Goal: Task Accomplishment & Management: Complete application form

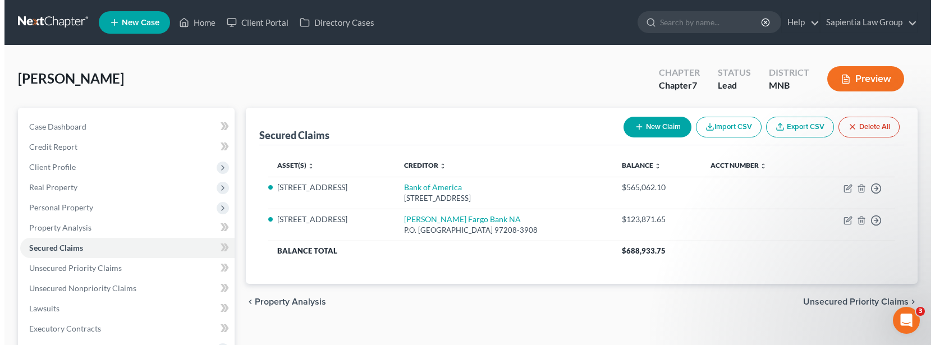
scroll to position [56, 0]
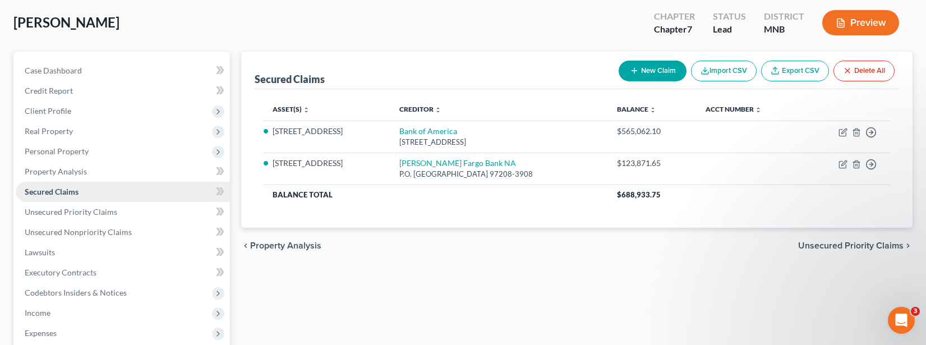
click at [52, 194] on span "Secured Claims" at bounding box center [52, 192] width 54 height 10
click at [630, 69] on icon "button" at bounding box center [634, 70] width 9 height 9
select select "0"
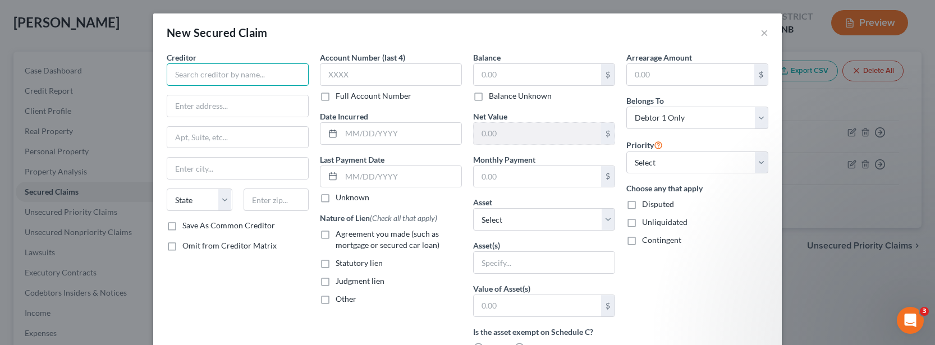
click at [205, 78] on input "text" at bounding box center [238, 74] width 142 height 22
click at [254, 68] on input "Small Business" at bounding box center [238, 74] width 142 height 22
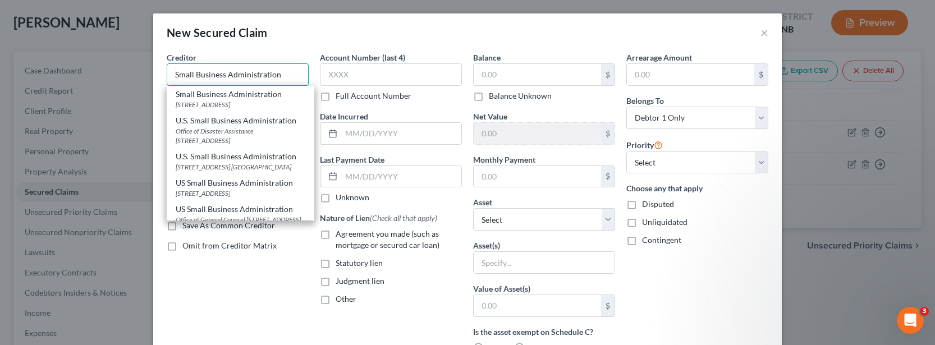
type input "Small Business Administration"
click at [259, 109] on div "Small Business Administration [GEOGRAPHIC_DATA]-3918" at bounding box center [241, 99] width 148 height 26
type input "PO Box 3918"
type input "[GEOGRAPHIC_DATA]"
select select "38"
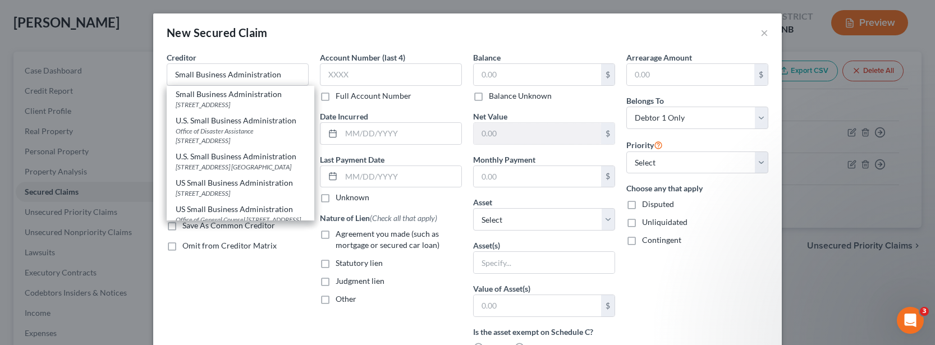
type input "97208-3918"
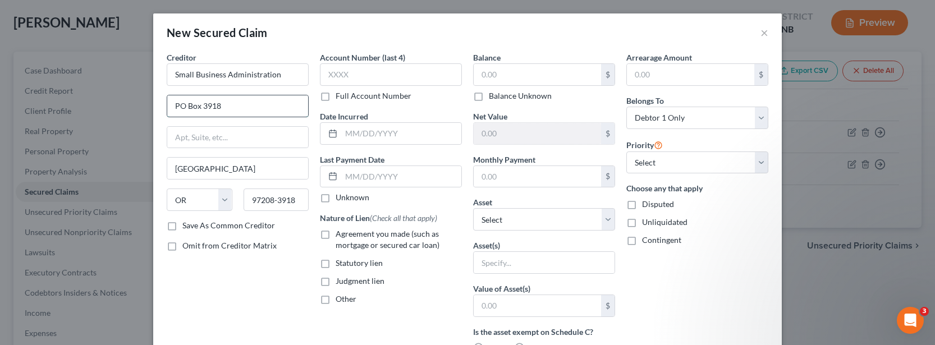
drag, startPoint x: 260, startPoint y: 102, endPoint x: 176, endPoint y: 103, distance: 83.6
click at [176, 103] on input "PO Box 3918" at bounding box center [237, 105] width 141 height 21
click at [280, 75] on input "Small Business Administration" at bounding box center [238, 74] width 142 height 22
drag, startPoint x: 242, startPoint y: 107, endPoint x: 152, endPoint y: 108, distance: 89.8
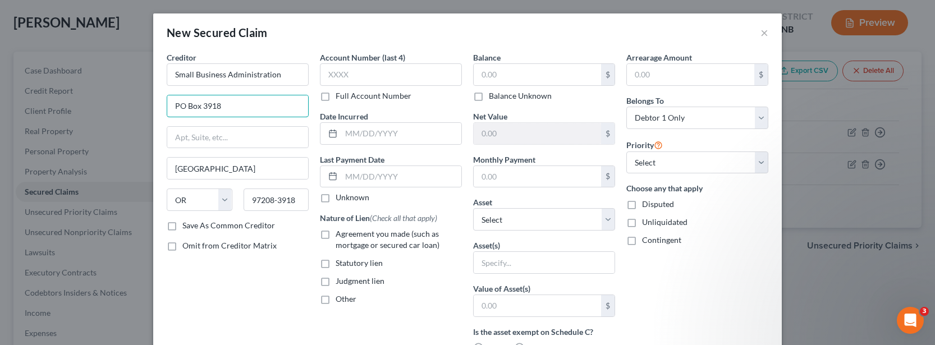
click at [153, 108] on div "Creditor * Small Business Administration [GEOGRAPHIC_DATA][US_STATE] AZ [GEOGRA…" at bounding box center [467, 312] width 628 height 521
click at [203, 252] on div "Creditor * Small Business Administration [GEOGRAPHIC_DATA] [US_STATE] AK AR [GE…" at bounding box center [237, 302] width 153 height 501
drag, startPoint x: 219, startPoint y: 173, endPoint x: 119, endPoint y: 152, distance: 102.0
click at [119, 152] on div "New Secured Claim × Creditor * Small Business Administration [GEOGRAPHIC_DATA] …" at bounding box center [467, 172] width 935 height 345
drag, startPoint x: 242, startPoint y: 298, endPoint x: 246, endPoint y: 293, distance: 6.0
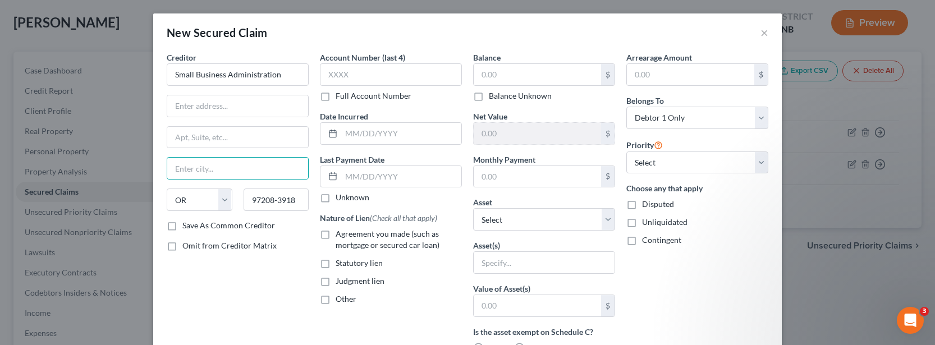
click at [242, 299] on div "Creditor * Small Business Administration State [US_STATE] AK AR [GEOGRAPHIC_DAT…" at bounding box center [237, 302] width 153 height 501
click at [274, 79] on input "Small Business Administration" at bounding box center [238, 74] width 142 height 22
click at [277, 75] on input "Small Business Administration" at bounding box center [238, 74] width 142 height 22
click at [273, 112] on input "text" at bounding box center [237, 105] width 141 height 21
click at [253, 106] on input "text" at bounding box center [237, 105] width 141 height 21
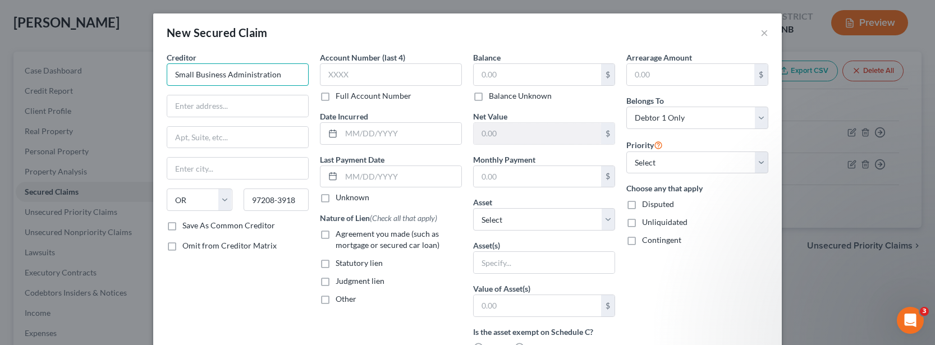
drag, startPoint x: 281, startPoint y: 77, endPoint x: 141, endPoint y: 75, distance: 139.7
click at [141, 75] on div "New Secured Claim × Creditor * Small Business Administration State [US_STATE] A…" at bounding box center [467, 172] width 935 height 345
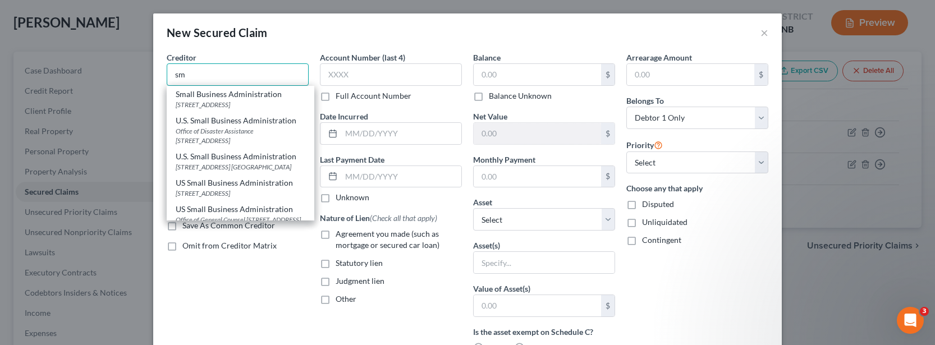
type input "s"
click at [258, 209] on div "US Small Business Administration" at bounding box center [241, 209] width 130 height 11
type input "US Small Business Administration"
type input "Office of General Counsel"
type input "[STREET_ADDRESS]"
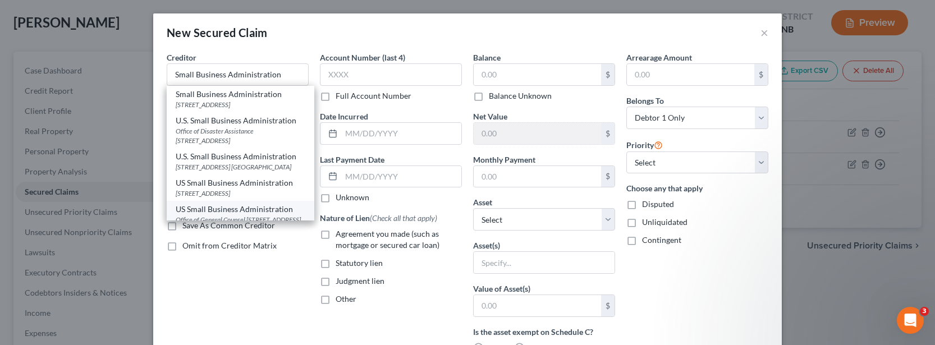
type input "[GEOGRAPHIC_DATA]"
select select "4"
type input "90012"
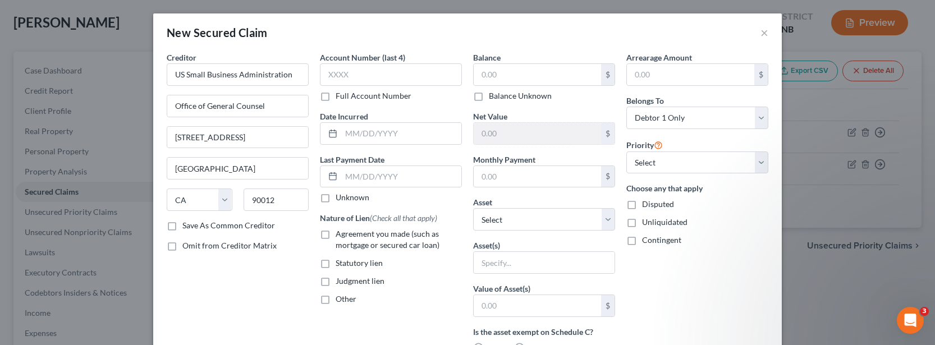
click at [254, 280] on div "Creditor * US Small Business Administration Office of General Counsel [STREET_A…" at bounding box center [237, 302] width 153 height 501
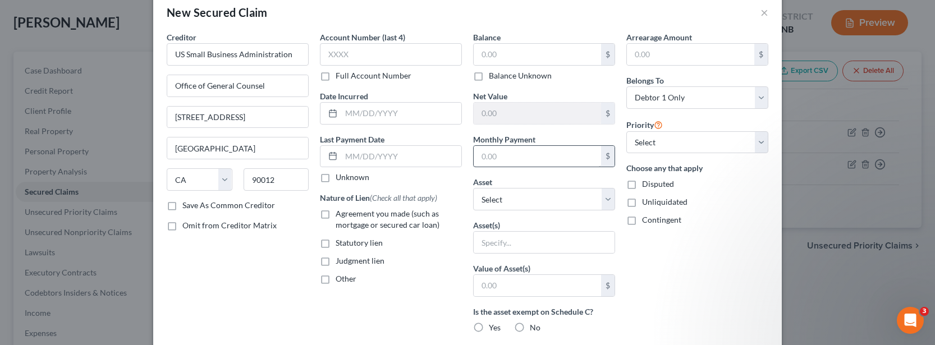
scroll to position [0, 0]
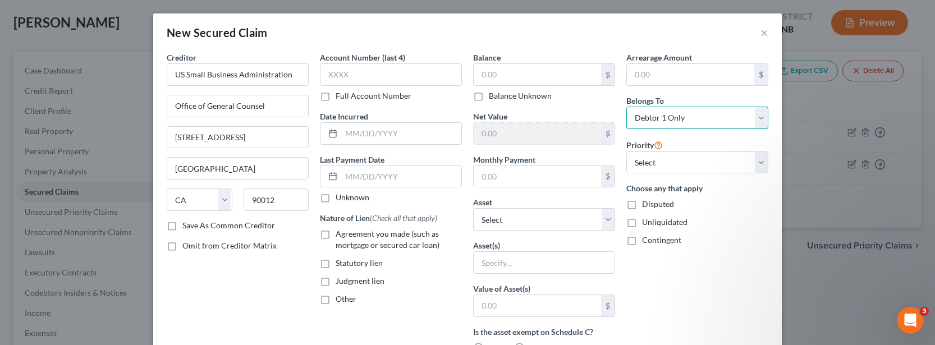
click at [679, 120] on select "Select Debtor 1 Only Debtor 2 Only Debtor 1 And Debtor 2 Only At Least One Of T…" at bounding box center [697, 118] width 142 height 22
click at [715, 279] on div "Arrearage Amount $ Belongs To * Select Debtor 1 Only Debtor 2 Only Debtor 1 And…" at bounding box center [697, 302] width 153 height 501
click at [502, 226] on select "Select Other Multiple Assets [STREET_ADDRESS] - $1067400.0 Electronics - Comput…" at bounding box center [544, 219] width 142 height 22
click at [535, 264] on input "text" at bounding box center [544, 262] width 141 height 21
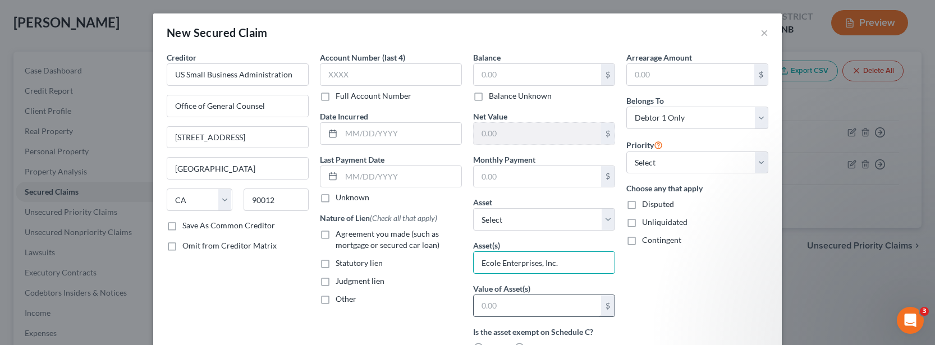
type input "Ecole Enterprises, Inc."
click at [527, 308] on input "text" at bounding box center [537, 305] width 127 height 21
type input "0"
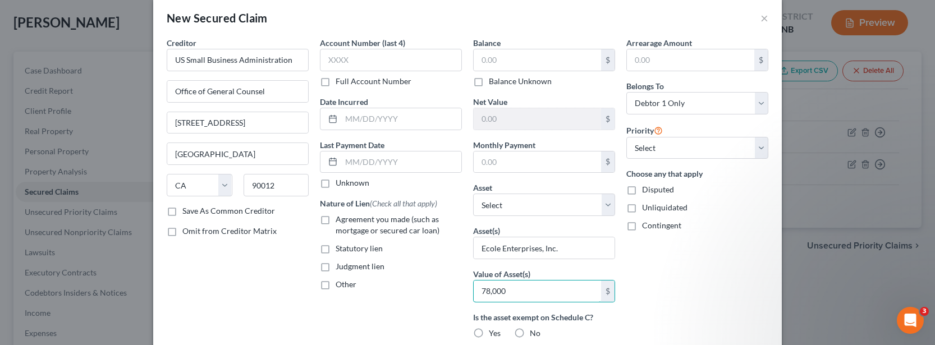
scroll to position [56, 0]
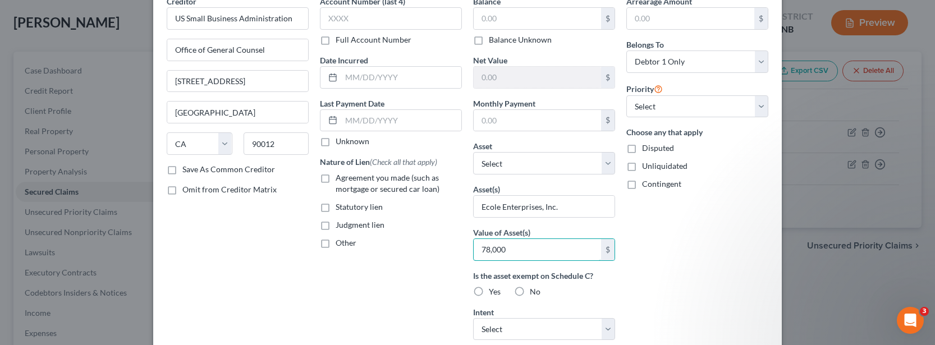
type input "78,000"
click at [626, 291] on div "Arrearage Amount $ Belongs To * Select Debtor 1 Only Debtor 2 Only Debtor 1 And…" at bounding box center [697, 246] width 153 height 501
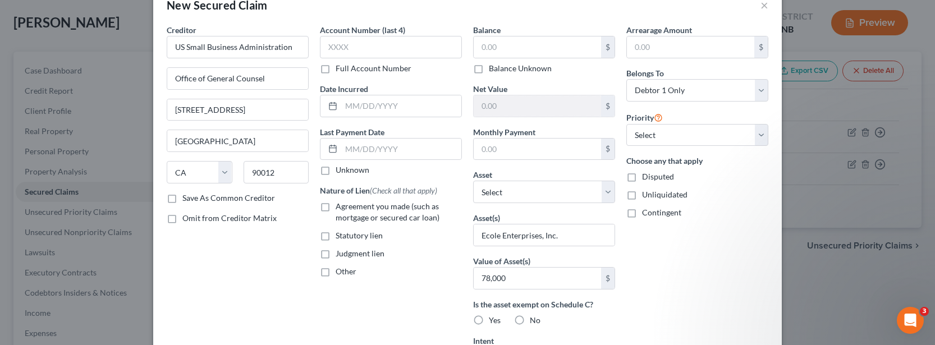
scroll to position [0, 0]
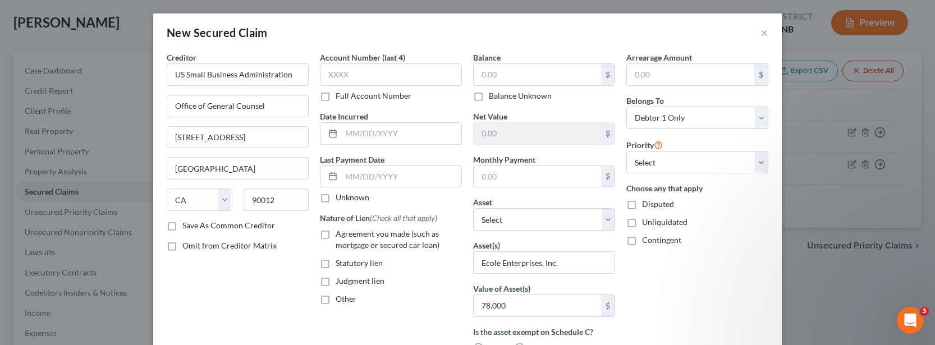
click at [368, 323] on div "Account Number (last 4) Full Account Number Date Incurred Last Payment Date Unk…" at bounding box center [390, 302] width 153 height 501
click at [648, 162] on select "Select 1st 2nd 3rd 4th 5th 6th 7th 8th 9th 10th 11th 12th 13th 14th 15th 16th 1…" at bounding box center [697, 163] width 142 height 22
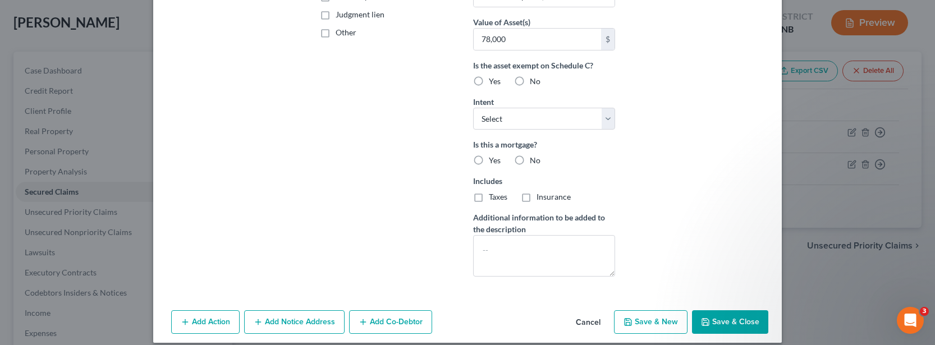
scroll to position [278, 0]
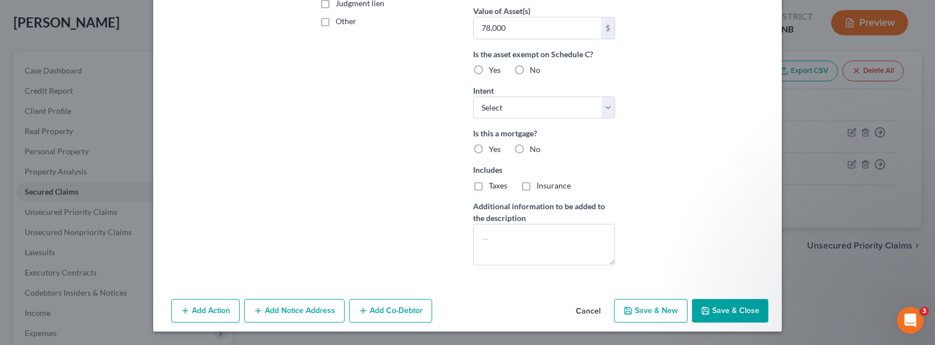
click at [626, 307] on icon "button" at bounding box center [627, 310] width 9 height 9
select select "0"
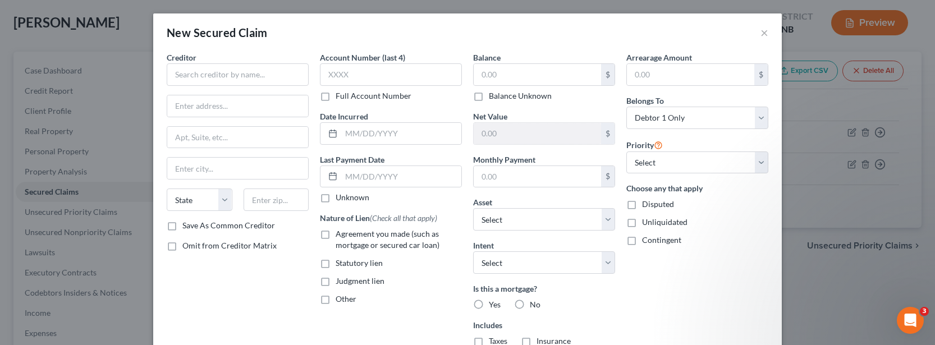
scroll to position [155, 0]
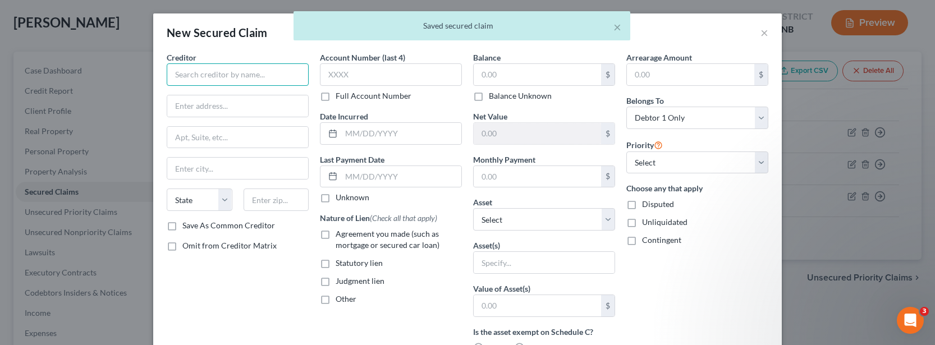
click at [265, 79] on input "text" at bounding box center [238, 74] width 142 height 22
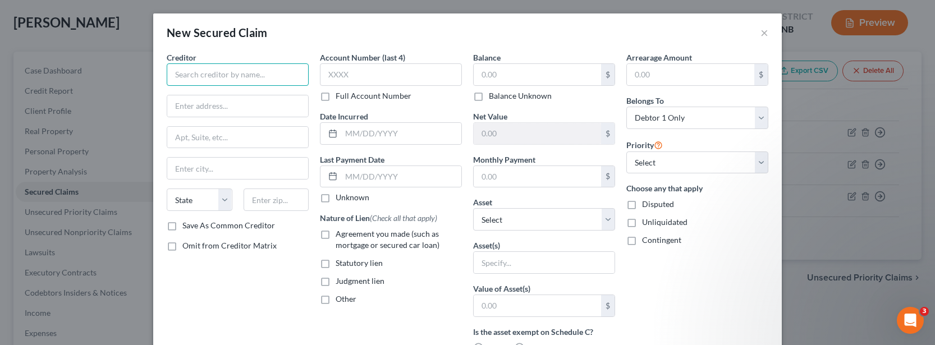
drag, startPoint x: 198, startPoint y: 78, endPoint x: 198, endPoint y: 88, distance: 9.6
click at [198, 79] on input "text" at bounding box center [238, 74] width 142 height 22
click at [760, 33] on button "×" at bounding box center [764, 32] width 8 height 13
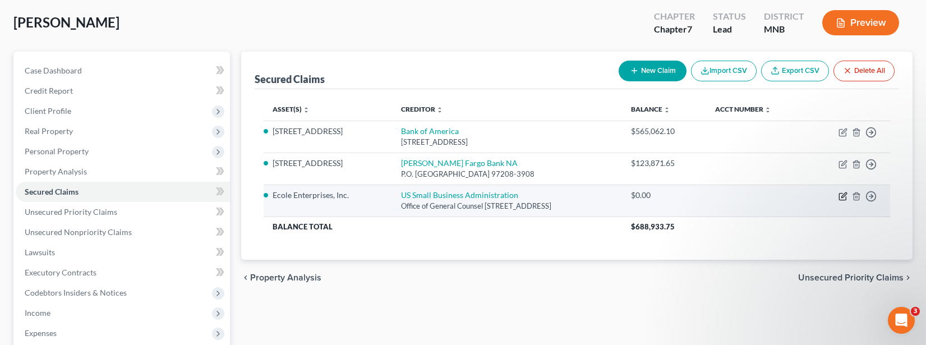
click at [843, 196] on icon "button" at bounding box center [843, 196] width 9 height 9
select select "4"
select select "0"
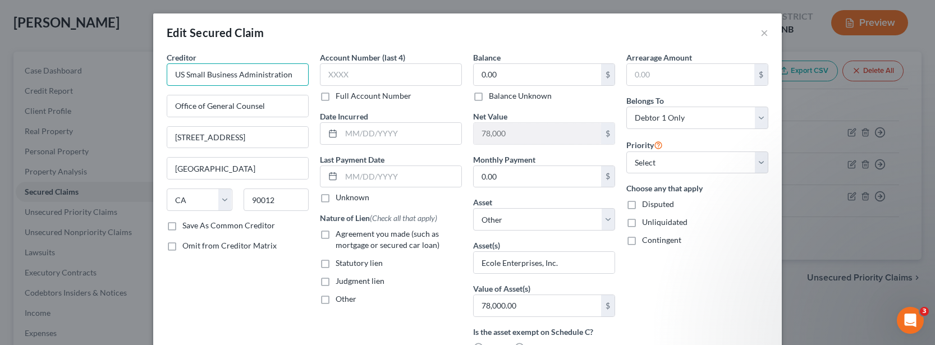
drag, startPoint x: 171, startPoint y: 74, endPoint x: 293, endPoint y: 74, distance: 122.9
click at [293, 74] on input "US Small Business Administration" at bounding box center [238, 74] width 142 height 22
type input "Platinum Bank"
drag, startPoint x: 256, startPoint y: 105, endPoint x: 152, endPoint y: 97, distance: 105.2
click at [153, 97] on div "Creditor * Platinum Bank Office of General Counsel [STREET_ADDRESS] State [US_S…" at bounding box center [467, 312] width 628 height 521
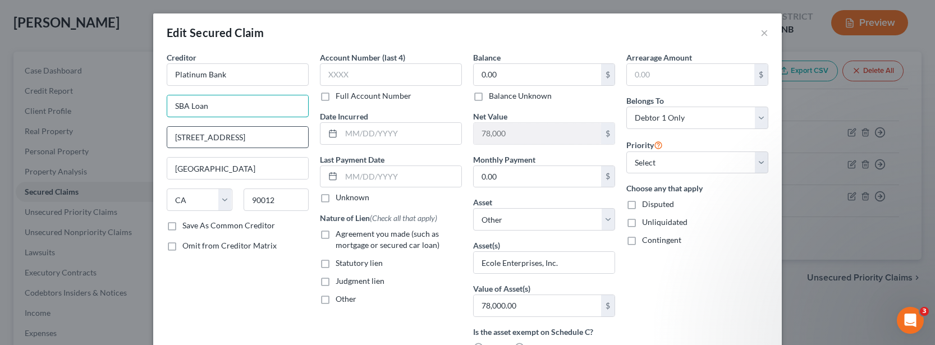
type input "SBA Loan"
drag, startPoint x: 203, startPoint y: 136, endPoint x: 121, endPoint y: 131, distance: 82.1
click at [121, 131] on div "Edit Secured Claim × Creditor * Platinum Bank SBA Loan [STREET_ADDRESS] State […" at bounding box center [467, 172] width 935 height 345
type input "\"
click at [250, 138] on input "text" at bounding box center [237, 137] width 141 height 21
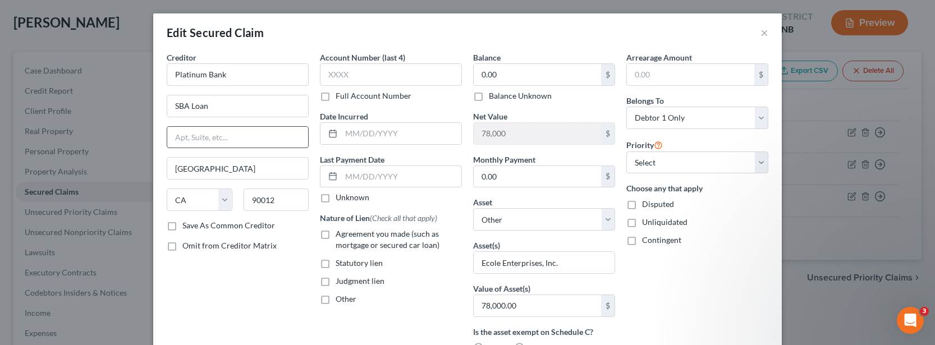
paste input "[STREET_ADDRESS]"
type input "[STREET_ADDRESS]"
drag, startPoint x: 249, startPoint y: 163, endPoint x: 167, endPoint y: 167, distance: 82.0
click at [167, 167] on input "[GEOGRAPHIC_DATA]" at bounding box center [237, 168] width 141 height 21
type input "[GEOGRAPHIC_DATA]"
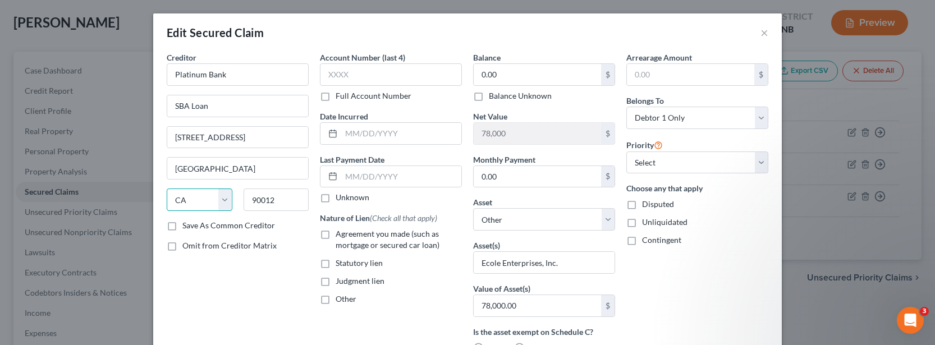
click at [211, 197] on select "State [US_STATE] AK AR AZ CA CO CT DE DC [GEOGRAPHIC_DATA] [GEOGRAPHIC_DATA] GU…" at bounding box center [200, 200] width 66 height 22
select select "23"
click at [167, 189] on select "State [US_STATE] AK AR AZ CA CO CT DE DC [GEOGRAPHIC_DATA] [GEOGRAPHIC_DATA] GU…" at bounding box center [200, 200] width 66 height 22
drag, startPoint x: 279, startPoint y: 201, endPoint x: 226, endPoint y: 198, distance: 53.5
click at [226, 198] on div "State [US_STATE] AK AR AZ CA CO CT DE DC [GEOGRAPHIC_DATA] [GEOGRAPHIC_DATA] GU…" at bounding box center [237, 204] width 153 height 31
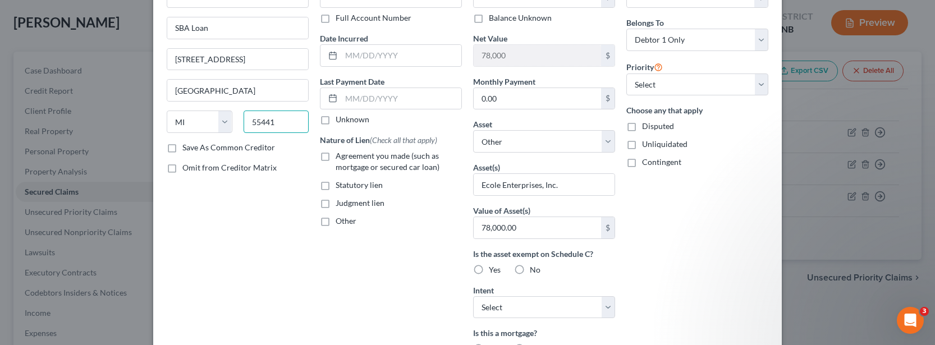
scroll to position [112, 0]
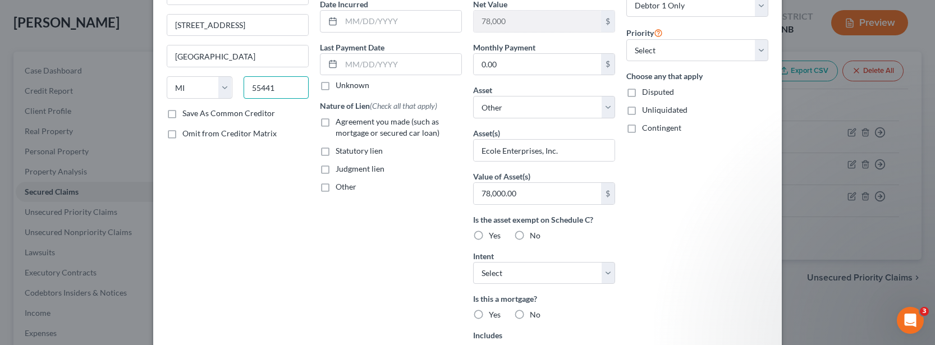
type input "55441"
click at [336, 125] on label "Agreement you made (such as mortgage or secured car loan)" at bounding box center [399, 127] width 126 height 22
click at [340, 123] on input "Agreement you made (such as mortgage or secured car loan)" at bounding box center [343, 119] width 7 height 7
checkbox input "true"
type input "[GEOGRAPHIC_DATA]"
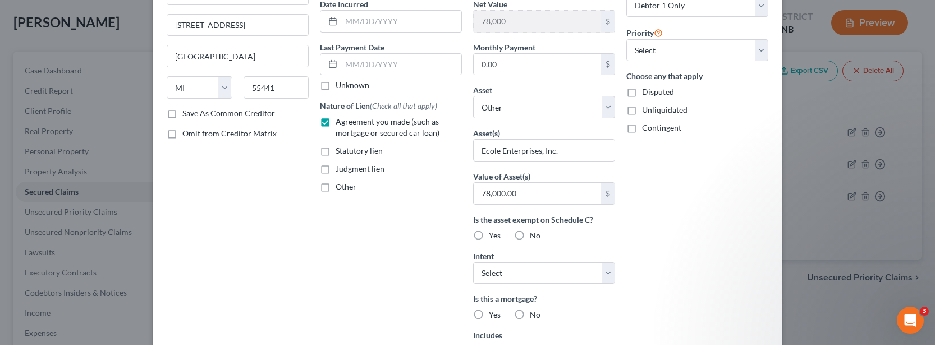
select select "24"
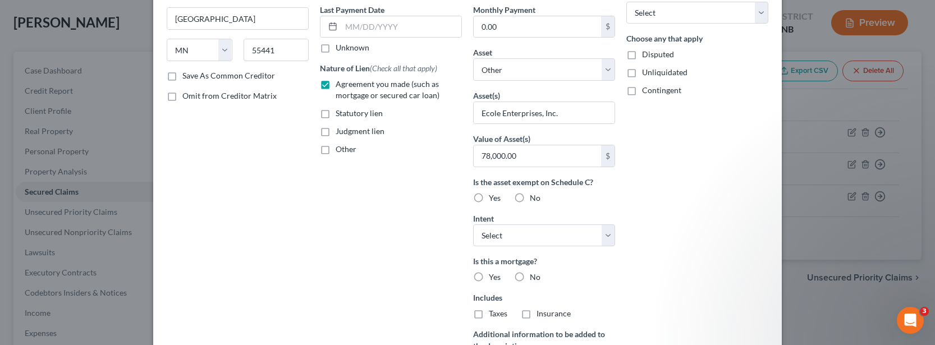
scroll to position [310, 0]
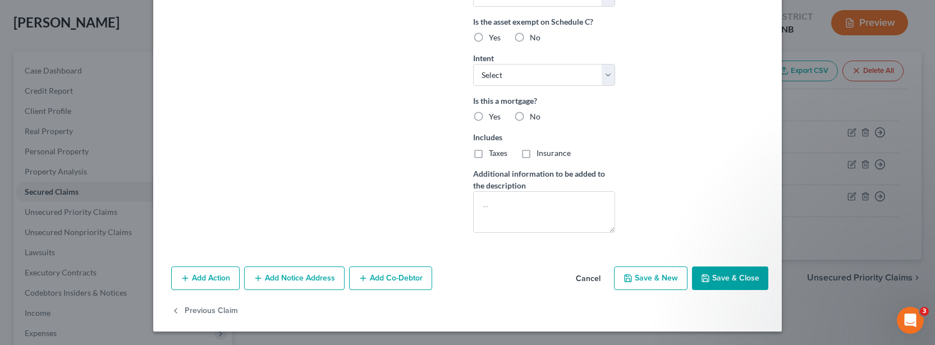
click at [659, 283] on button "Save & New" at bounding box center [651, 279] width 74 height 24
select select "0"
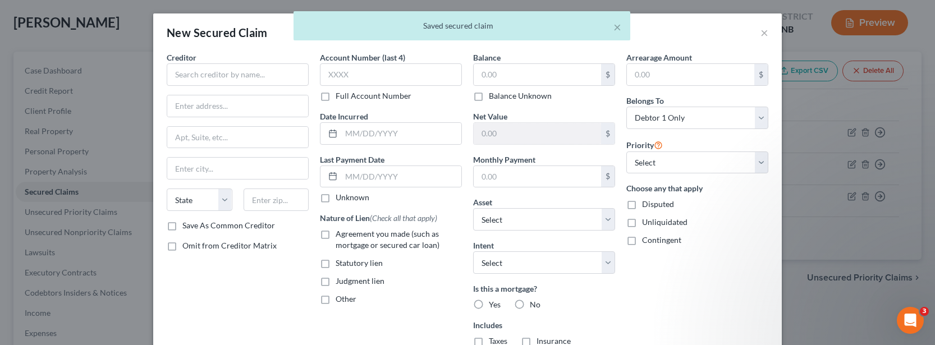
scroll to position [0, 0]
click at [271, 70] on input "text" at bounding box center [238, 74] width 142 height 22
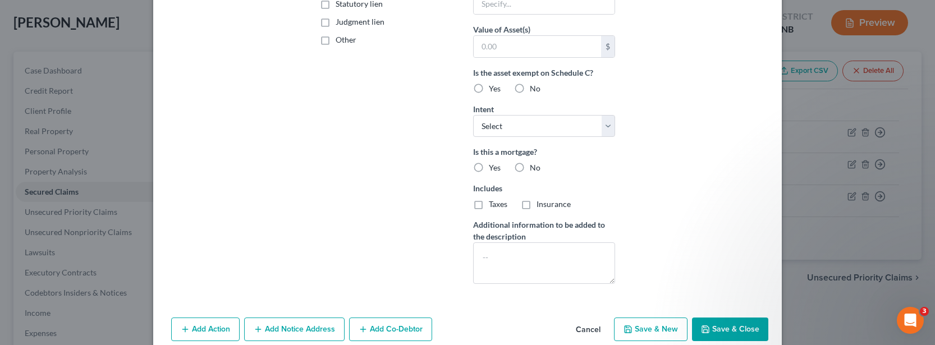
scroll to position [278, 0]
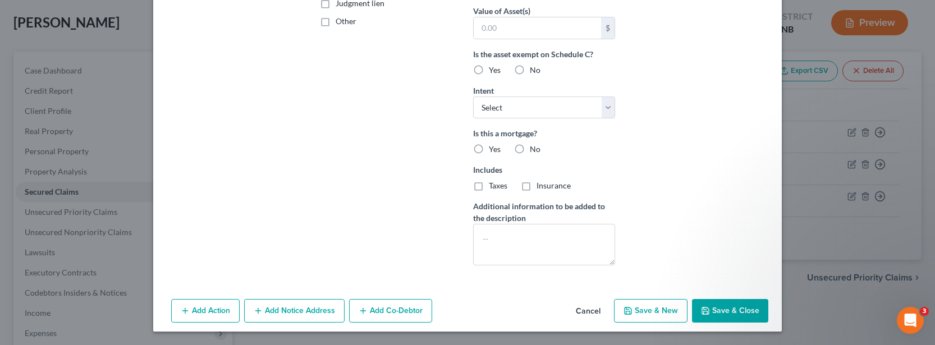
type input "Platinum Bank"
click at [591, 311] on button "Cancel" at bounding box center [588, 311] width 43 height 22
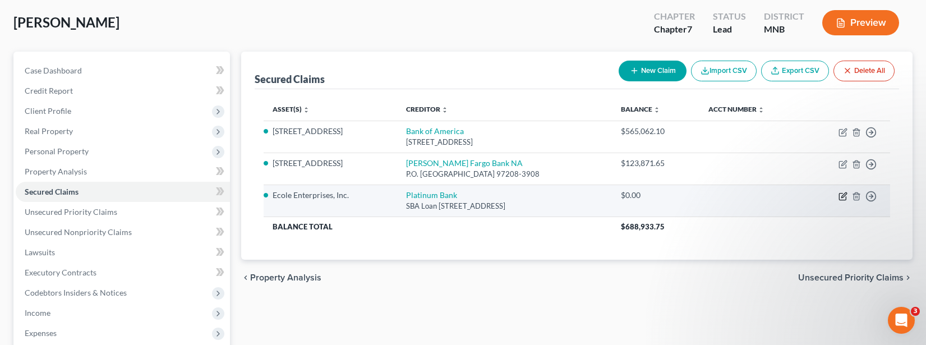
click at [841, 195] on icon "button" at bounding box center [843, 196] width 9 height 9
select select "24"
select select "0"
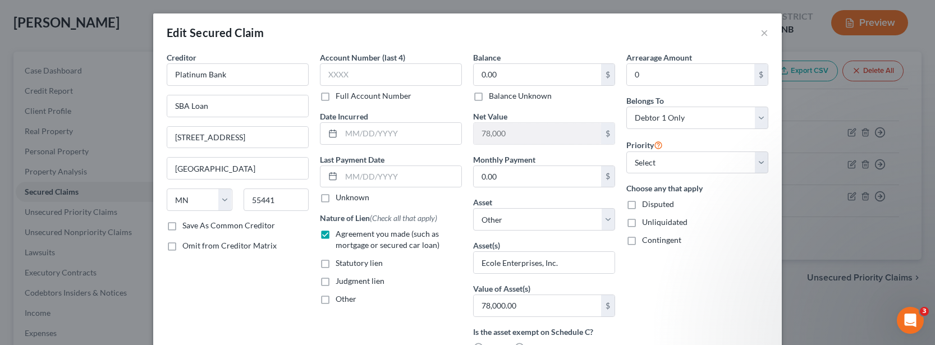
click at [182, 228] on label "Save As Common Creditor" at bounding box center [228, 225] width 93 height 11
click at [187, 227] on input "Save As Common Creditor" at bounding box center [190, 223] width 7 height 7
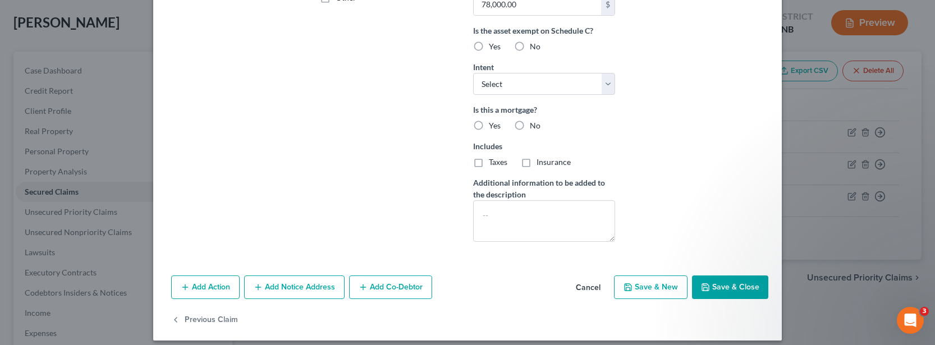
scroll to position [310, 0]
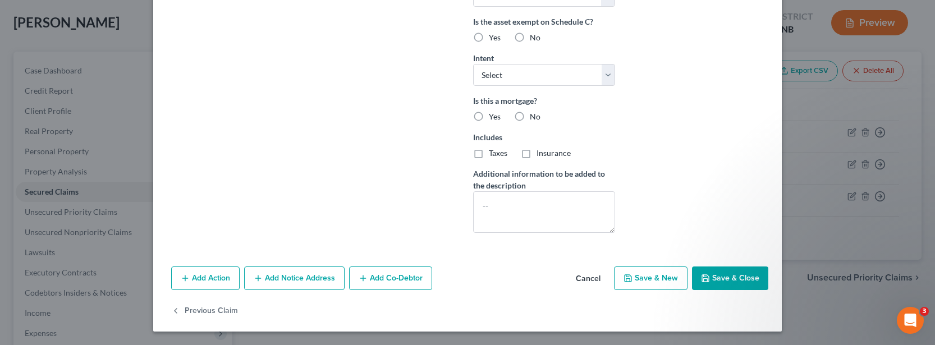
click at [661, 281] on button "Save & New" at bounding box center [651, 279] width 74 height 24
checkbox input "false"
select select
select select "0"
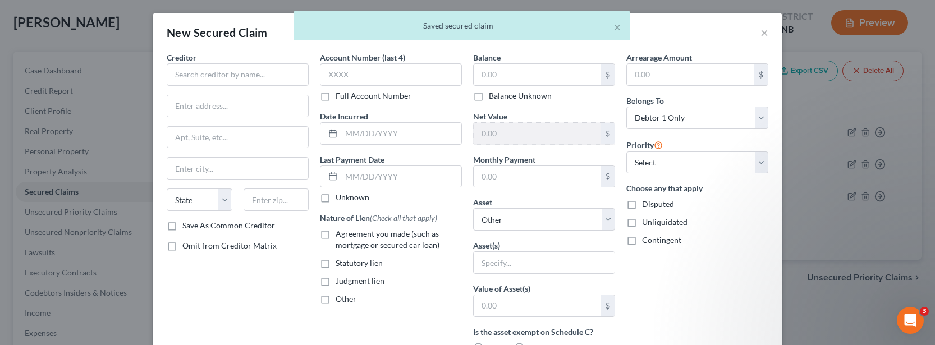
scroll to position [187, 0]
click at [271, 84] on input "text" at bounding box center [238, 74] width 142 height 22
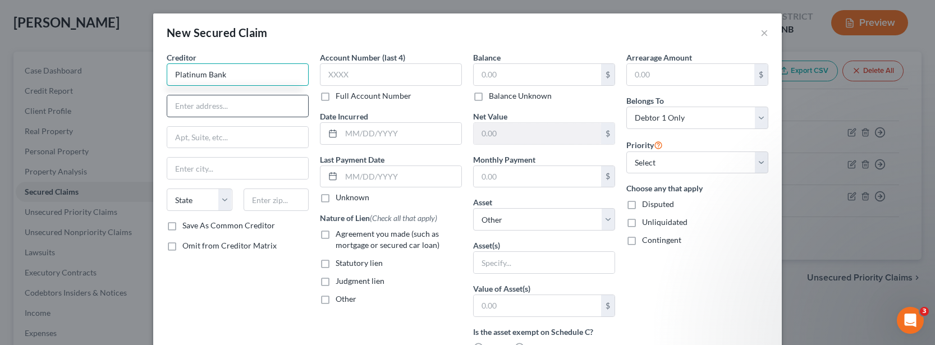
type input "Platinum Bank"
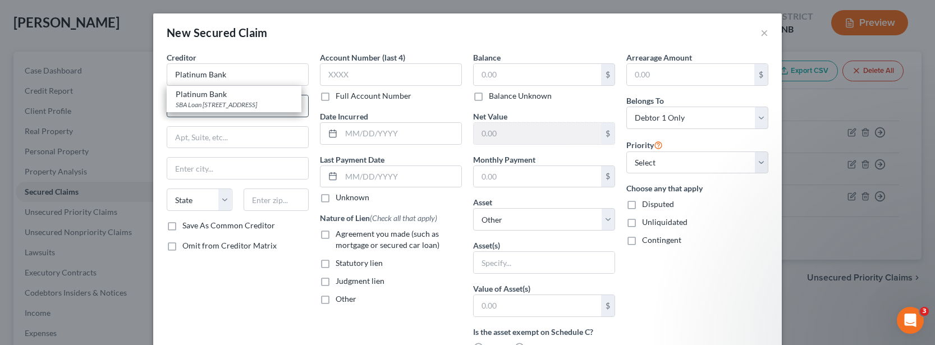
click at [245, 109] on div "SBA Loan [STREET_ADDRESS]" at bounding box center [234, 105] width 117 height 10
type input "SBA Loan"
type input "[STREET_ADDRESS]"
type input "[GEOGRAPHIC_DATA]"
select select "24"
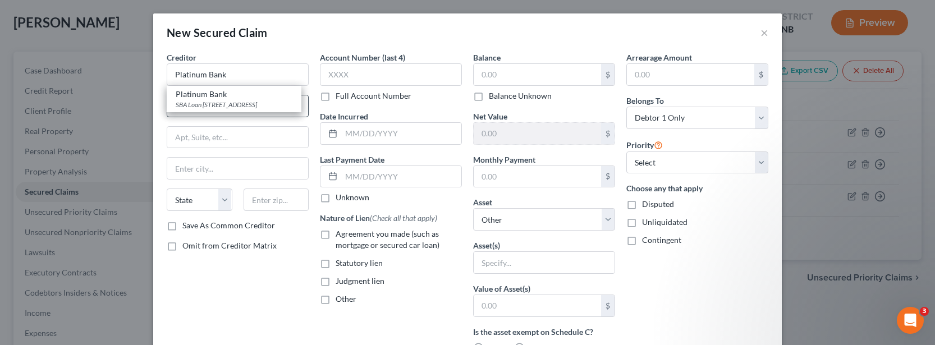
type input "55441"
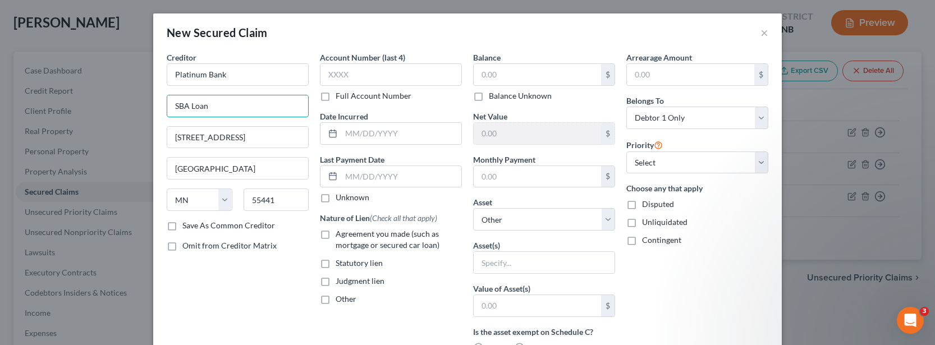
drag, startPoint x: 219, startPoint y: 107, endPoint x: 152, endPoint y: 97, distance: 68.0
click at [153, 97] on div "Creditor * Platinum Bank SBA Loan [STREET_ADDRESS][GEOGRAPHIC_DATA] [US_STATE][…" at bounding box center [467, 312] width 628 height 521
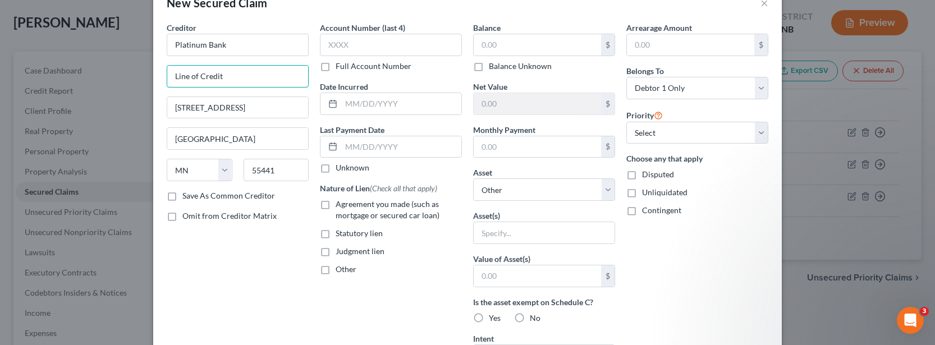
scroll to position [56, 0]
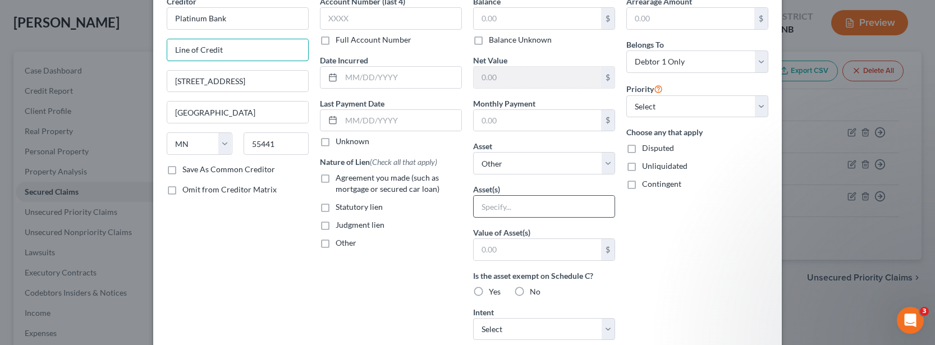
type input "Line of Credit"
click at [489, 205] on input "text" at bounding box center [544, 206] width 141 height 21
type input "Ecole Enterprises, Inc."
type input "0.00"
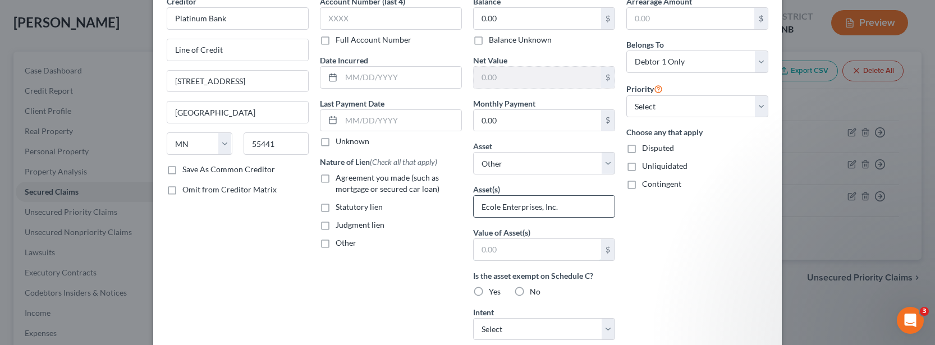
type input "78,000.00"
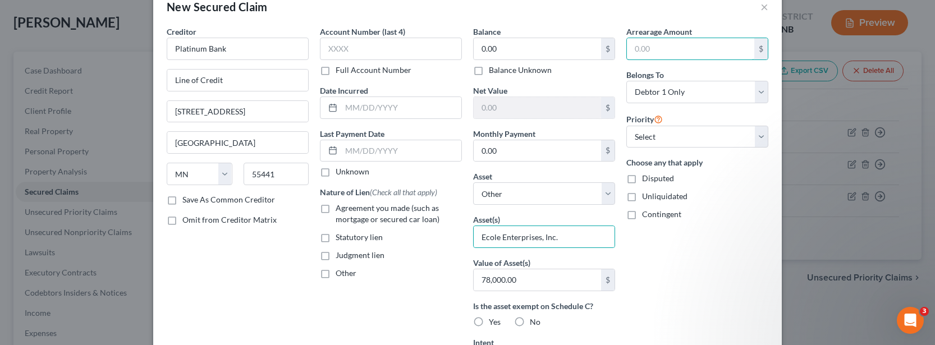
scroll to position [0, 0]
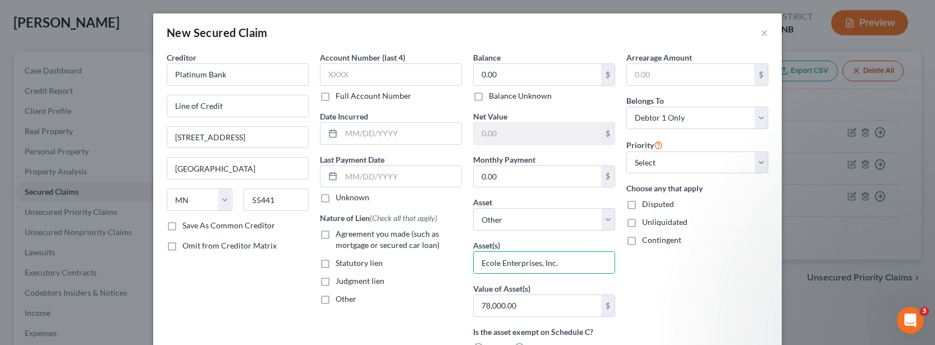
click at [489, 99] on label "Balance Unknown" at bounding box center [520, 95] width 63 height 11
click at [493, 98] on input "Balance Unknown" at bounding box center [496, 93] width 7 height 7
checkbox input "true"
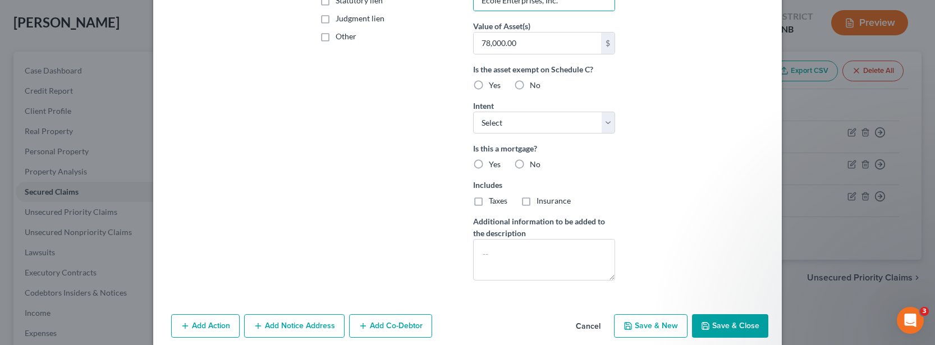
scroll to position [278, 0]
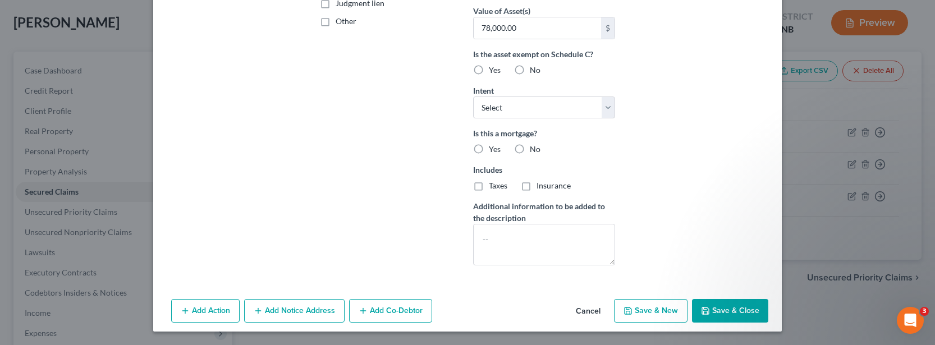
click at [701, 314] on icon "button" at bounding box center [705, 310] width 9 height 9
select select
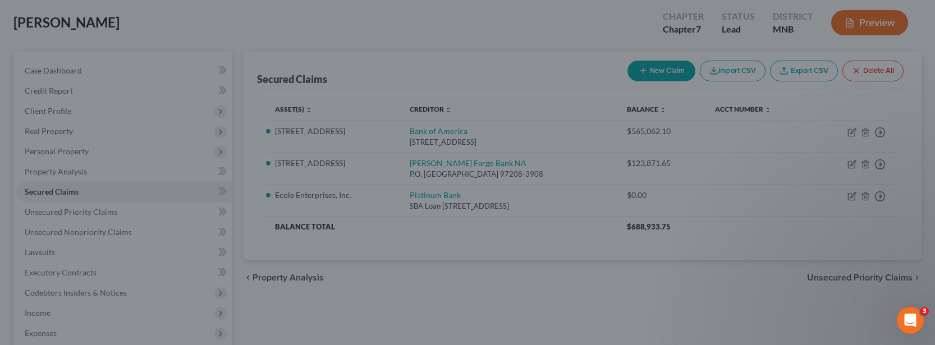
scroll to position [155, 0]
type input "78,000"
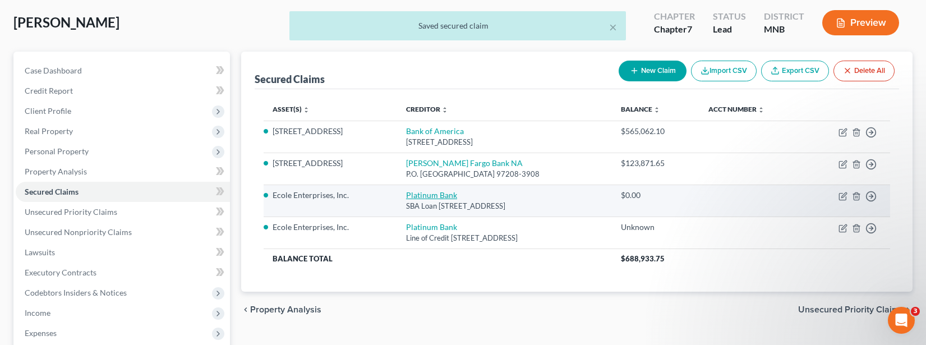
click at [407, 192] on link "Platinum Bank" at bounding box center [431, 195] width 51 height 10
select select "24"
select select "0"
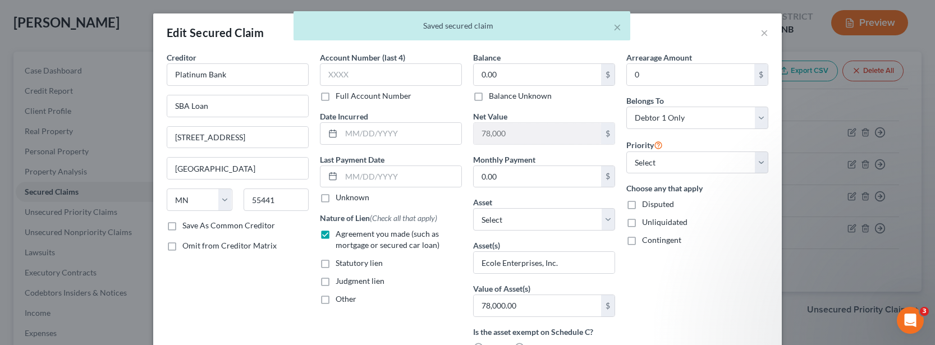
click at [489, 95] on label "Balance Unknown" at bounding box center [520, 95] width 63 height 11
click at [493, 95] on input "Balance Unknown" at bounding box center [496, 93] width 7 height 7
checkbox input "true"
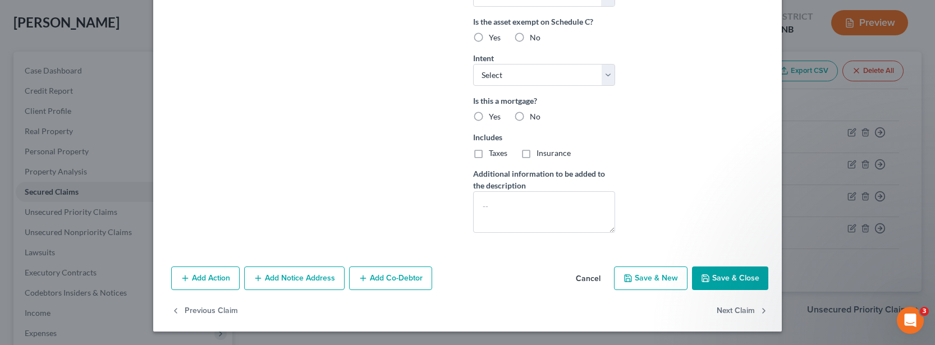
click at [702, 276] on icon "button" at bounding box center [705, 278] width 9 height 9
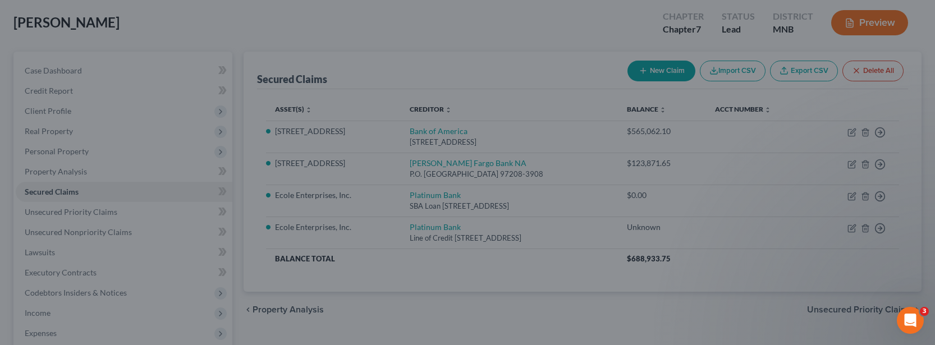
scroll to position [187, 0]
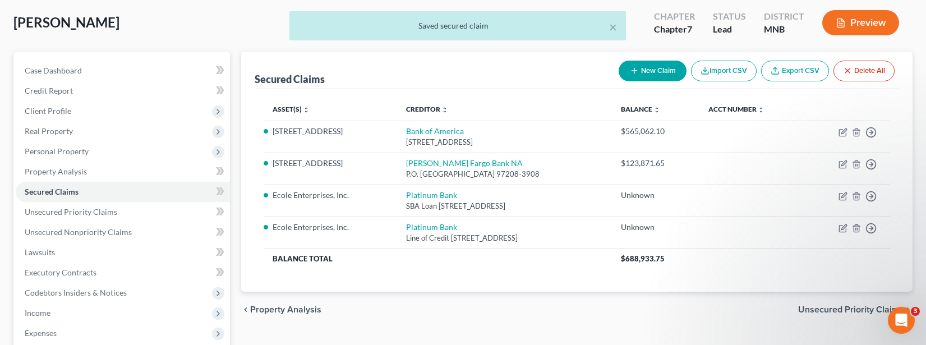
click at [657, 72] on button "New Claim" at bounding box center [653, 71] width 68 height 21
select select "0"
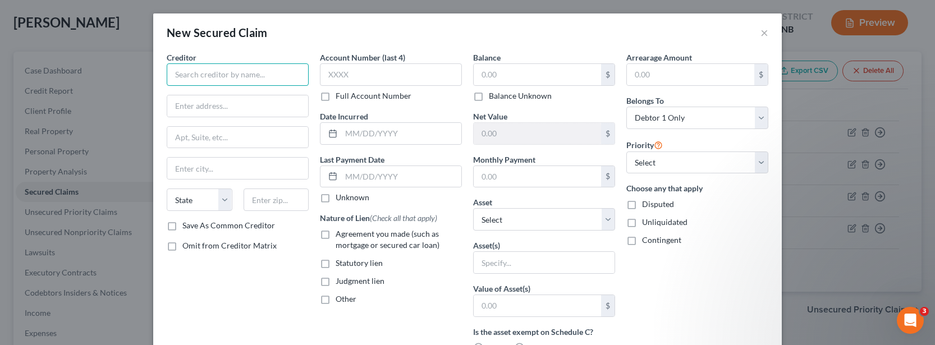
click at [201, 72] on input "text" at bounding box center [238, 74] width 142 height 22
type input "[PERSON_NAME] Family Sellers Note"
click at [511, 261] on input "text" at bounding box center [544, 262] width 141 height 21
type input "Ecole Enterprises, Inc."
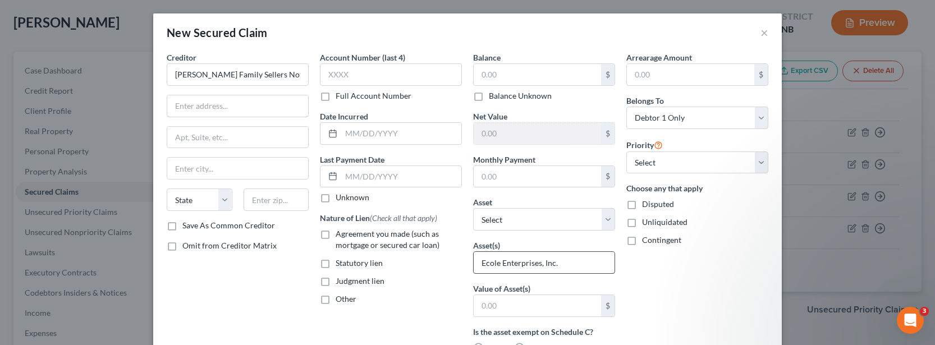
type input "SBA Loan"
type input "[STREET_ADDRESS]"
type input "[GEOGRAPHIC_DATA]"
type input "55441"
type input "0.00"
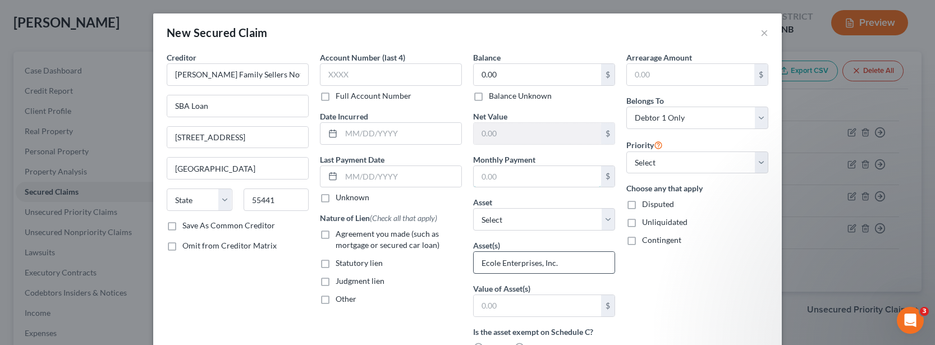
type input "0.00"
type input "78,000.00"
select select "24"
select select
drag, startPoint x: 169, startPoint y: 108, endPoint x: 263, endPoint y: 121, distance: 94.5
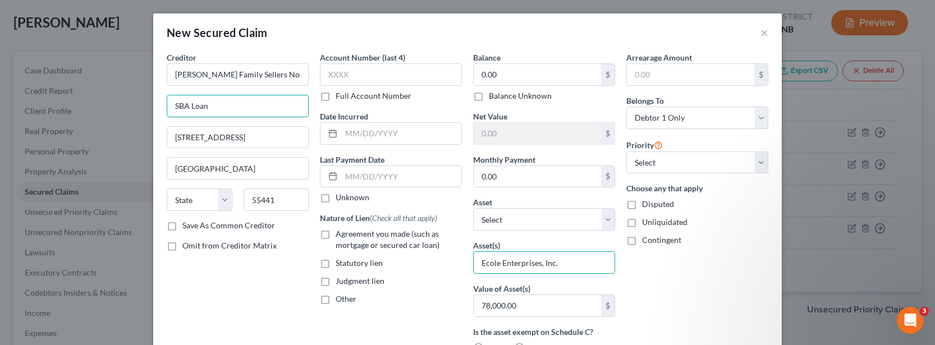
click at [263, 121] on div "Creditor * [PERSON_NAME] Family Sellers Note SBA Loan [STREET_ADDRESS][GEOGRAPH…" at bounding box center [238, 136] width 142 height 168
drag, startPoint x: 194, startPoint y: 272, endPoint x: 194, endPoint y: 265, distance: 6.8
click at [194, 272] on div "Creditor * [PERSON_NAME] Family Sellers Note [STREET_ADDRESS][GEOGRAPHIC_DATA] …" at bounding box center [237, 302] width 153 height 501
drag, startPoint x: 171, startPoint y: 140, endPoint x: 351, endPoint y: 143, distance: 179.6
click at [351, 143] on div "Creditor * [PERSON_NAME] Family Sellers Note [STREET_ADDRESS][GEOGRAPHIC_DATA] …" at bounding box center [467, 302] width 613 height 501
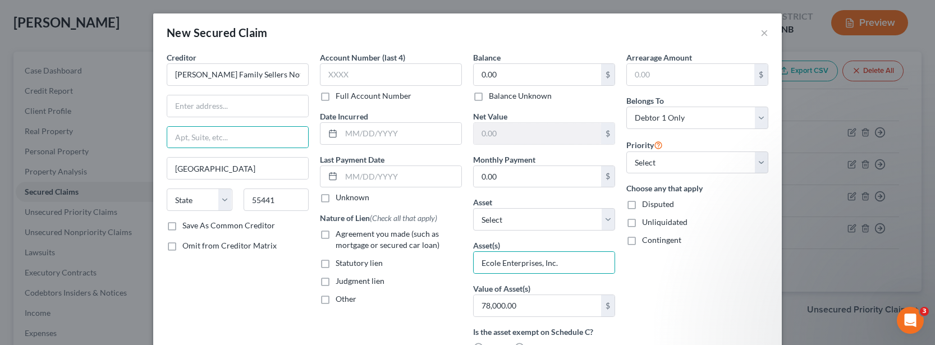
click at [217, 273] on div "Creditor * [PERSON_NAME] Family Sellers Note [GEOGRAPHIC_DATA] [US_STATE] AK AR…" at bounding box center [237, 302] width 153 height 501
drag, startPoint x: 291, startPoint y: 199, endPoint x: 221, endPoint y: 195, distance: 70.3
click at [221, 195] on div "State [US_STATE] AK AR AZ CA CO CT DE DC [GEOGRAPHIC_DATA] [GEOGRAPHIC_DATA] GU…" at bounding box center [237, 204] width 153 height 31
click at [218, 296] on div "Creditor * [PERSON_NAME] Family Sellers Note [GEOGRAPHIC_DATA] [US_STATE] AK AR…" at bounding box center [237, 302] width 153 height 501
click at [489, 97] on label "Balance Unknown" at bounding box center [520, 95] width 63 height 11
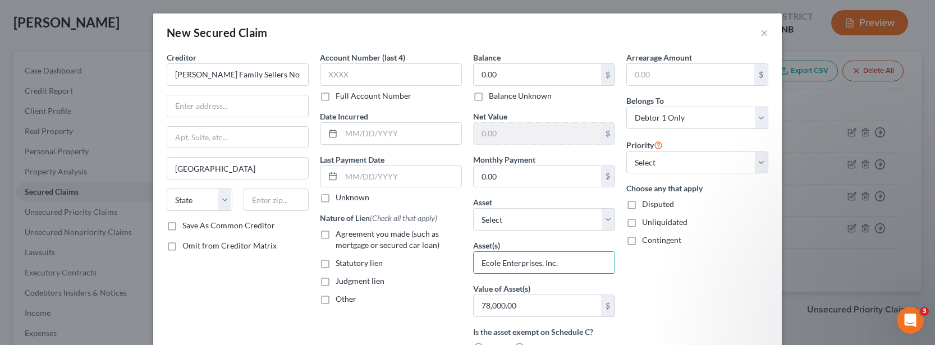
click at [493, 97] on input "Balance Unknown" at bounding box center [496, 93] width 7 height 7
checkbox input "true"
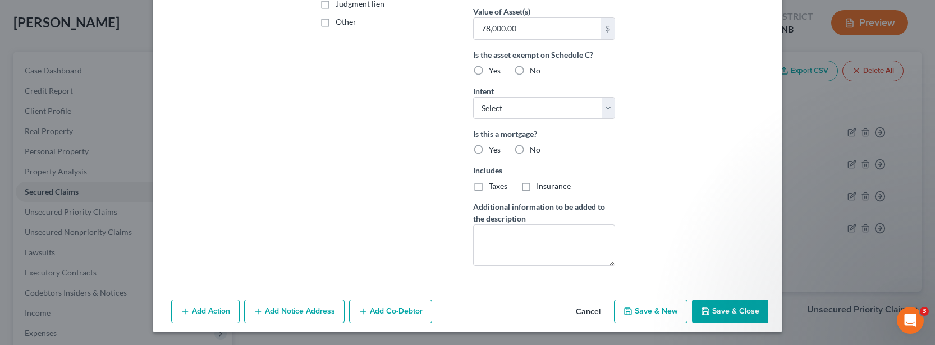
scroll to position [278, 0]
click at [718, 313] on button "Save & Close" at bounding box center [730, 311] width 76 height 24
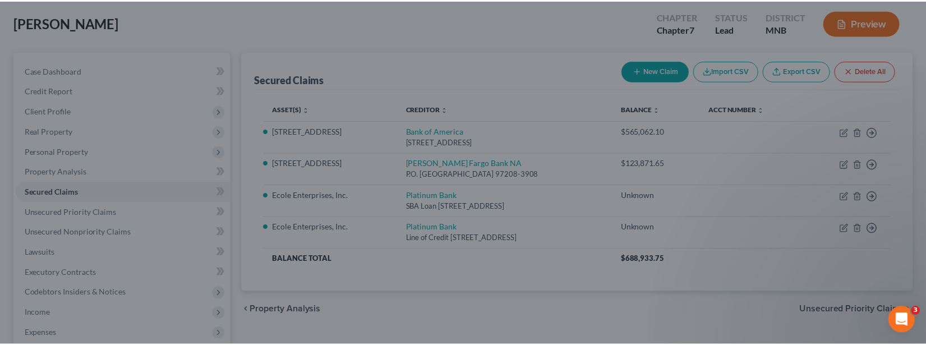
scroll to position [155, 0]
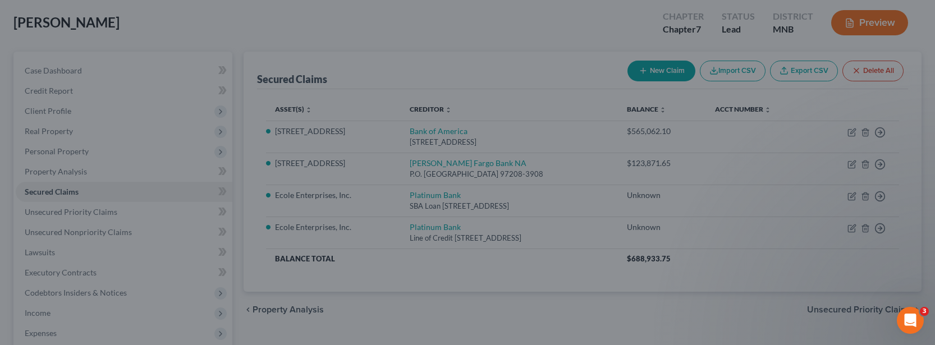
type input "78,000"
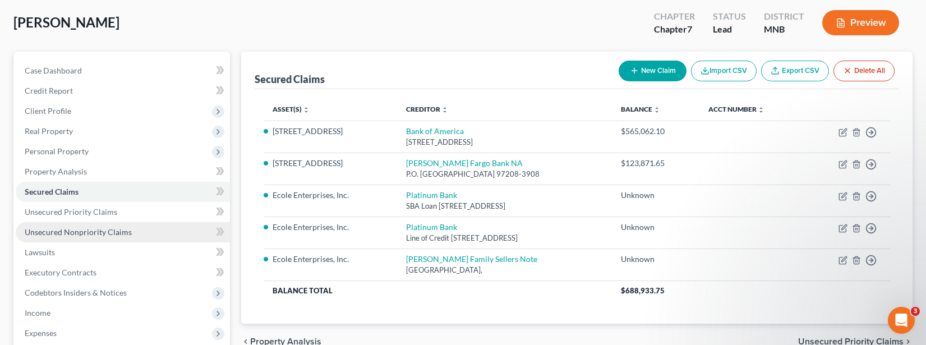
click at [93, 232] on span "Unsecured Nonpriority Claims" at bounding box center [78, 232] width 107 height 10
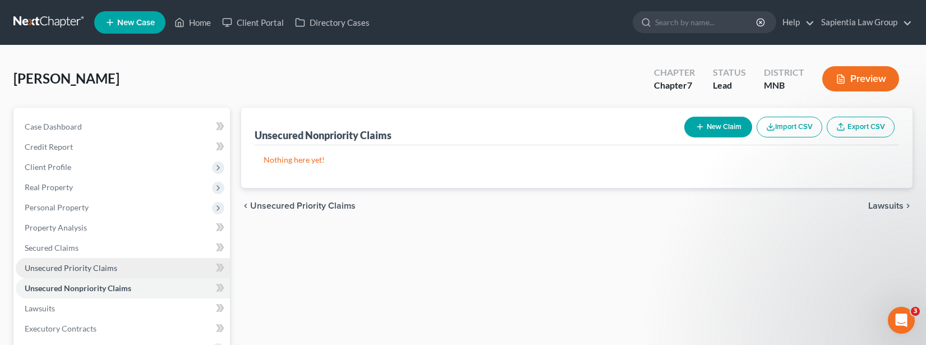
click at [98, 263] on span "Unsecured Priority Claims" at bounding box center [71, 268] width 93 height 10
click at [79, 287] on span "Unsecured Nonpriority Claims" at bounding box center [78, 288] width 107 height 10
click at [720, 127] on button "New Claim" at bounding box center [719, 127] width 68 height 21
select select "0"
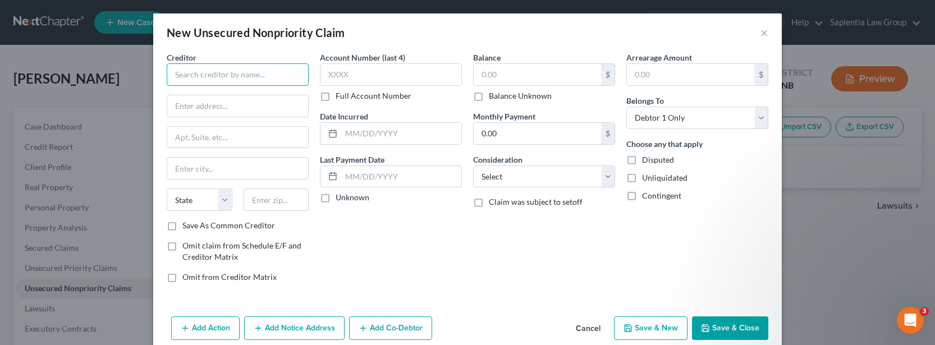
click at [232, 71] on input "text" at bounding box center [238, 74] width 142 height 22
drag, startPoint x: 1798, startPoint y: 613, endPoint x: 1821, endPoint y: 636, distance: 32.9
click at [901, 305] on div "Open Intercom Messenger" at bounding box center [908, 318] width 37 height 37
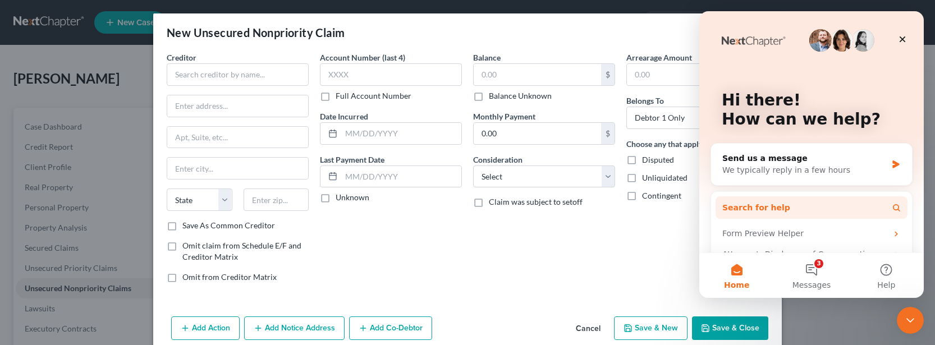
click at [795, 214] on button "Search for help" at bounding box center [811, 207] width 192 height 22
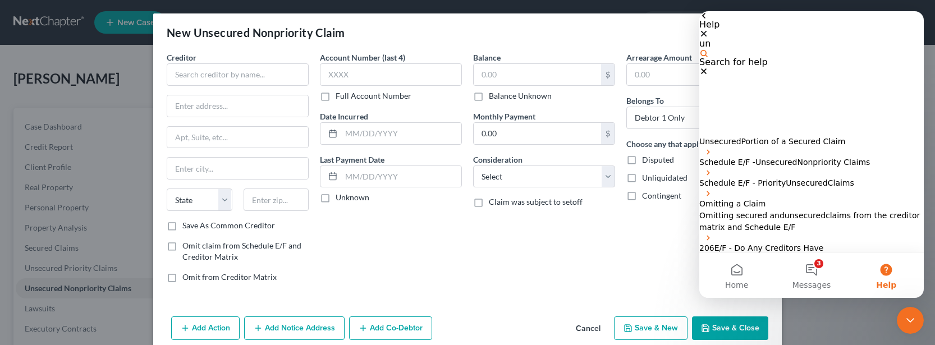
type input "u"
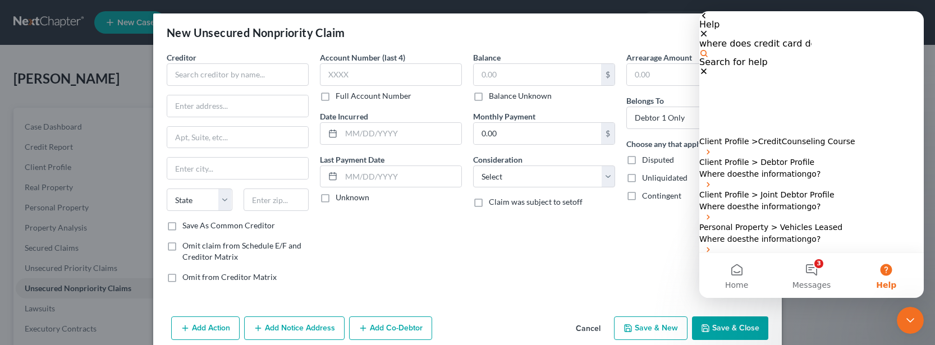
scroll to position [184, 0]
drag, startPoint x: 834, startPoint y: 54, endPoint x: 710, endPoint y: 52, distance: 123.5
click at [710, 49] on input "where does credit card debts go" at bounding box center [755, 43] width 112 height 11
type input "a"
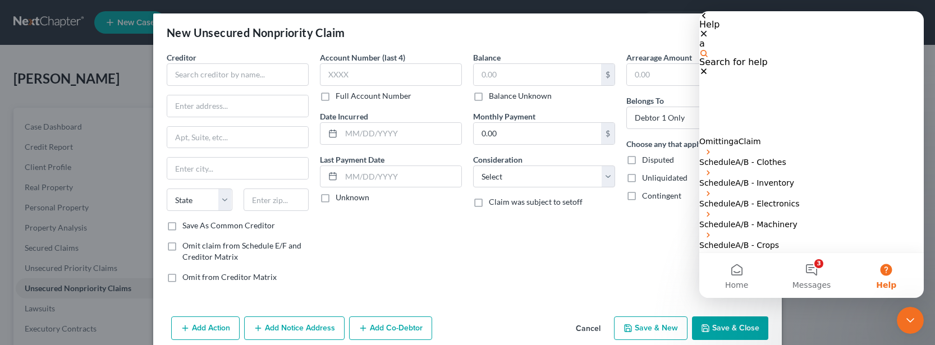
scroll to position [78, 0]
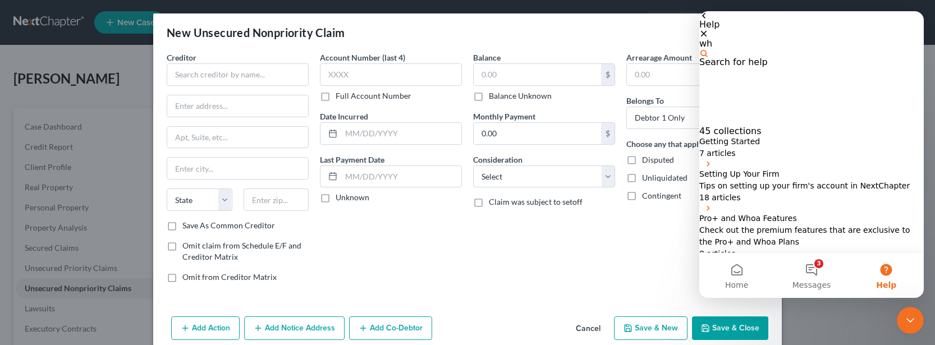
type input "w"
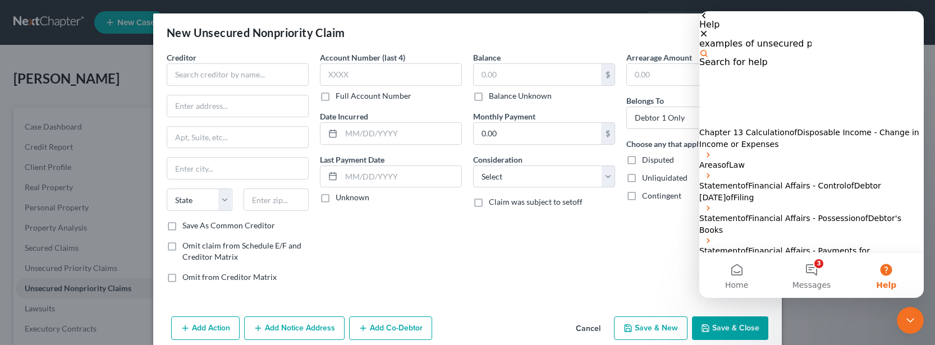
type input "examples of unsecured priority"
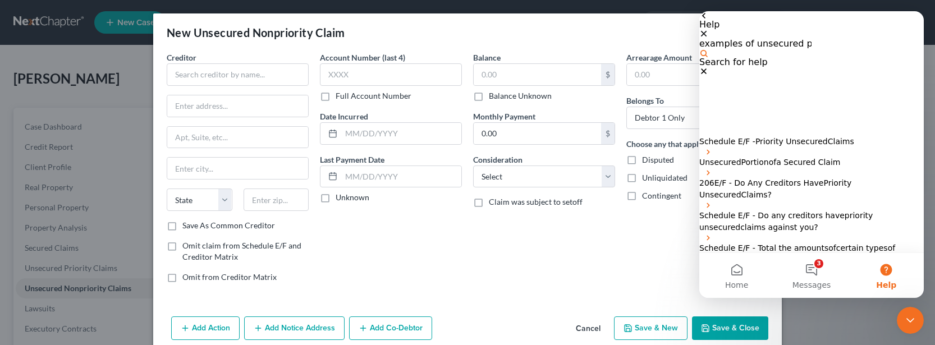
click at [792, 211] on span "Schedule E/F - Do any creditors have" at bounding box center [771, 215] width 145 height 9
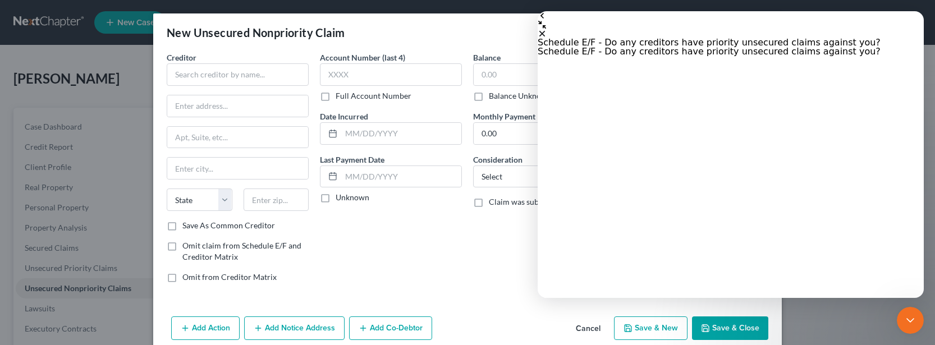
scroll to position [56, 0]
click at [545, 31] on icon "Close" at bounding box center [542, 34] width 6 height 6
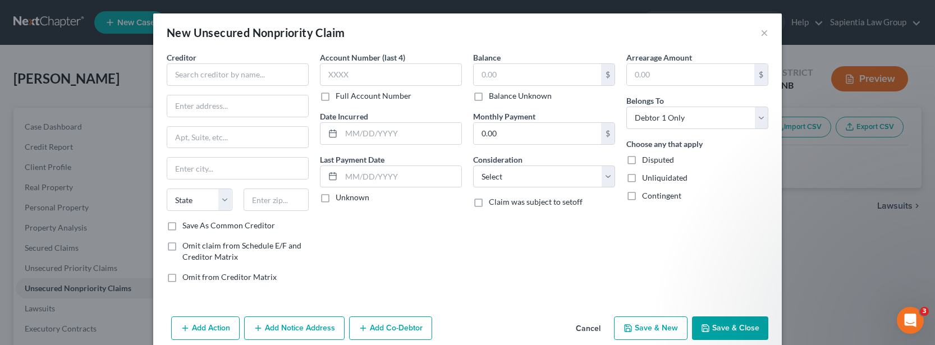
scroll to position [0, 0]
click at [233, 71] on input "text" at bounding box center [238, 74] width 142 height 22
click at [204, 78] on input "text" at bounding box center [238, 74] width 142 height 22
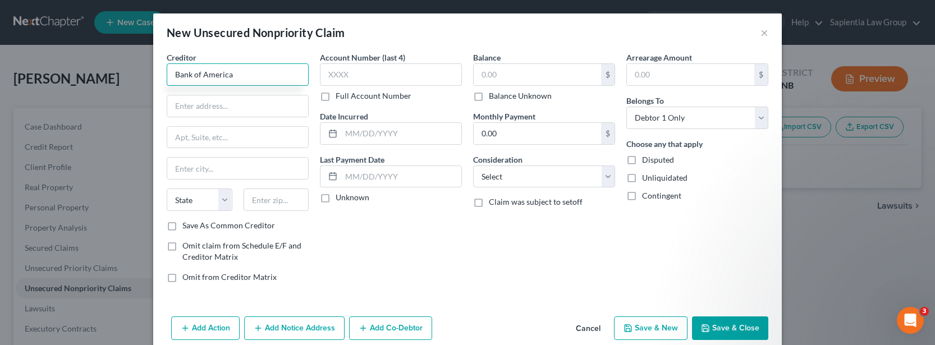
click at [234, 71] on input "Bank of America" at bounding box center [238, 74] width 142 height 22
type input "Bank of America"
click at [224, 99] on input "text" at bounding box center [237, 105] width 141 height 21
click at [240, 72] on input "Bank of America" at bounding box center [238, 74] width 142 height 22
click at [227, 100] on input "text" at bounding box center [237, 105] width 141 height 21
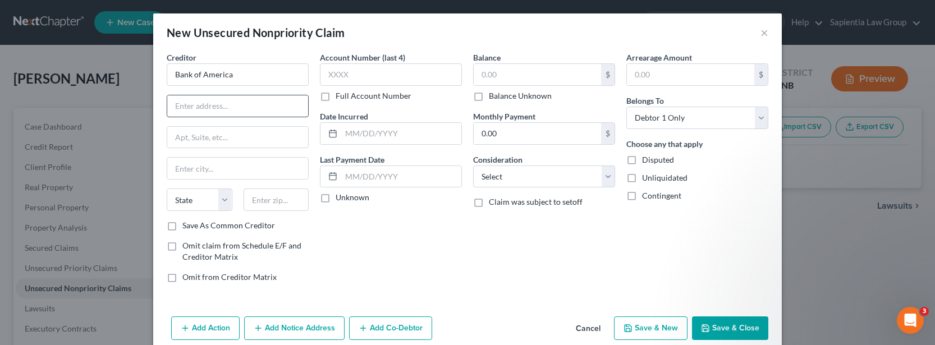
paste input "[STREET_ADDRESS][PERSON_NAME]"
type input "[STREET_ADDRESS][PERSON_NAME]"
drag, startPoint x: 196, startPoint y: 171, endPoint x: 199, endPoint y: 164, distance: 7.3
click at [198, 169] on input "text" at bounding box center [237, 168] width 141 height 21
type input "Charlotte"
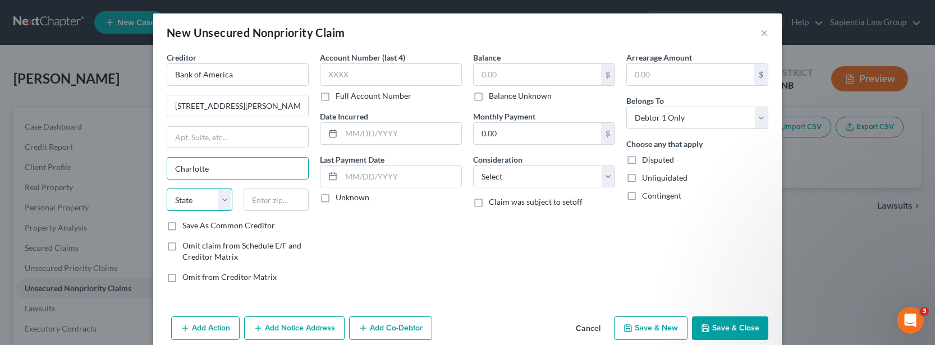
click at [225, 199] on select "State [US_STATE] AK AR AZ CA CO CT DE DC [GEOGRAPHIC_DATA] [GEOGRAPHIC_DATA] GU…" at bounding box center [200, 200] width 66 height 22
select select "28"
click at [167, 189] on select "State [US_STATE] AK AR AZ CA CO CT DE DC [GEOGRAPHIC_DATA] [GEOGRAPHIC_DATA] GU…" at bounding box center [200, 200] width 66 height 22
drag, startPoint x: 249, startPoint y: 200, endPoint x: 255, endPoint y: 191, distance: 10.6
click at [249, 200] on input "text" at bounding box center [277, 200] width 66 height 22
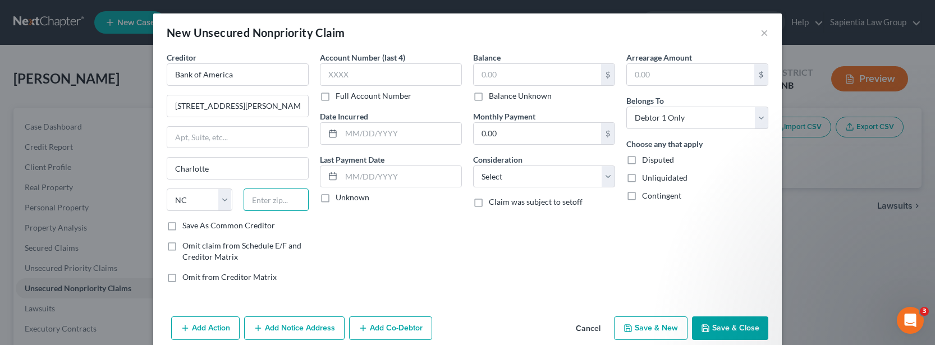
paste input "28255"
type input "28255"
click at [316, 236] on div "Account Number (last 4) Full Account Number Date Incurred Last Payment Date Unk…" at bounding box center [390, 172] width 153 height 240
click at [508, 182] on select "Select Cable / Satellite Services Collection Agency Credit Card Debt Debt Couns…" at bounding box center [544, 177] width 142 height 22
select select "2"
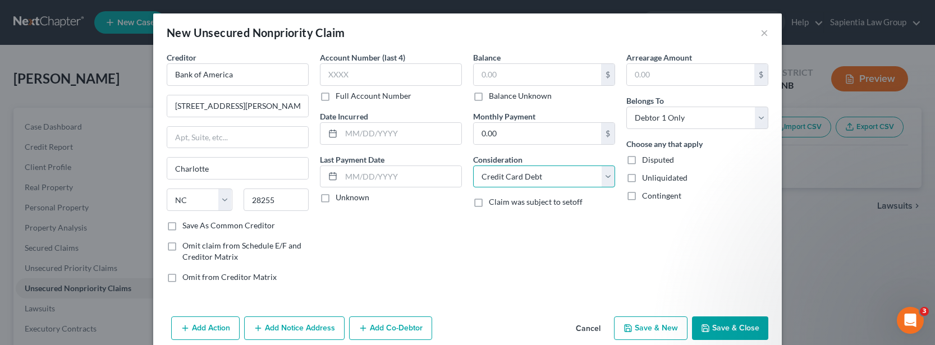
click at [473, 166] on select "Select Cable / Satellite Services Collection Agency Credit Card Debt Debt Couns…" at bounding box center [544, 177] width 142 height 22
click at [496, 81] on input "text" at bounding box center [537, 74] width 127 height 21
type input "21,055.14"
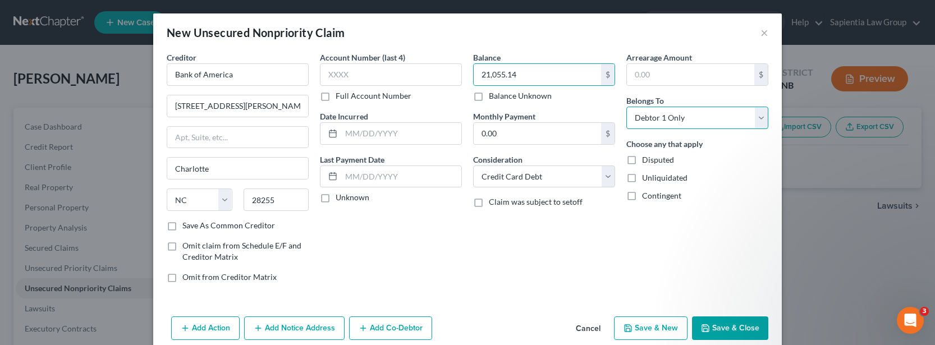
click at [630, 118] on select "Select Debtor 1 Only Debtor 2 Only Debtor 1 And Debtor 2 Only At Least One Of T…" at bounding box center [697, 118] width 142 height 22
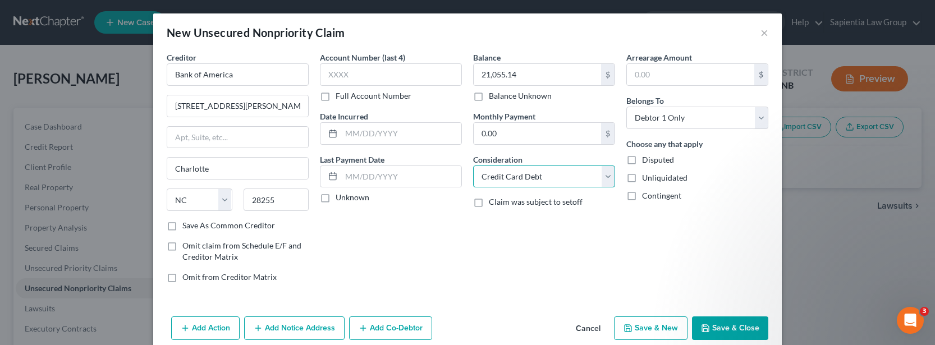
click at [535, 172] on select "Select Cable / Satellite Services Collection Agency Credit Card Debt Debt Couns…" at bounding box center [544, 177] width 142 height 22
click at [535, 173] on select "Select Cable / Satellite Services Collection Agency Credit Card Debt Debt Couns…" at bounding box center [544, 177] width 142 height 22
drag, startPoint x: 260, startPoint y: 106, endPoint x: 174, endPoint y: 100, distance: 86.6
click at [174, 100] on input "[STREET_ADDRESS][PERSON_NAME]" at bounding box center [237, 105] width 141 height 21
click at [180, 100] on input "[STREET_ADDRESS][PERSON_NAME]" at bounding box center [237, 105] width 141 height 21
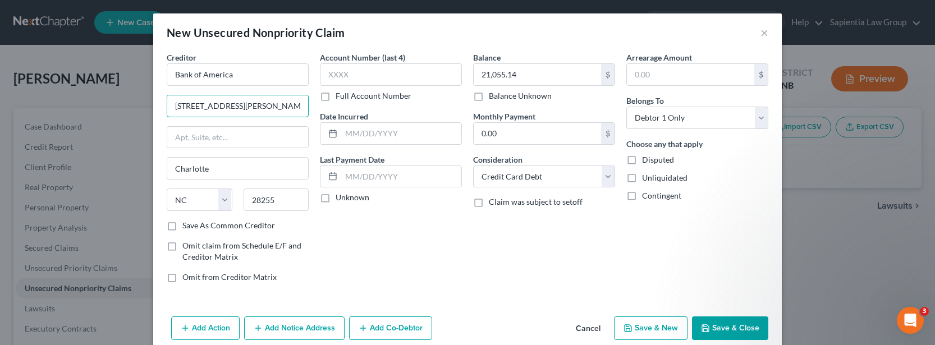
drag, startPoint x: 259, startPoint y: 105, endPoint x: 108, endPoint y: 103, distance: 150.4
click at [108, 103] on div "New Unsecured Nonpriority Claim × Creditor * Bank of America [STREET_ADDRESS][P…" at bounding box center [467, 172] width 935 height 345
click at [662, 322] on button "Save & New" at bounding box center [651, 328] width 74 height 24
select select "0"
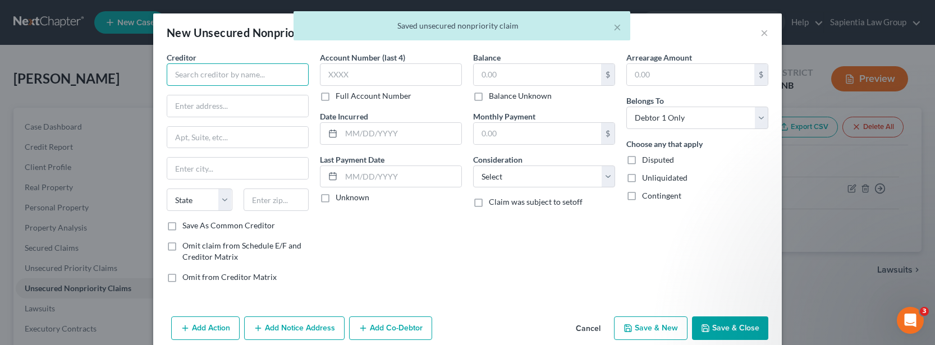
click at [261, 76] on input "text" at bounding box center [238, 74] width 142 height 22
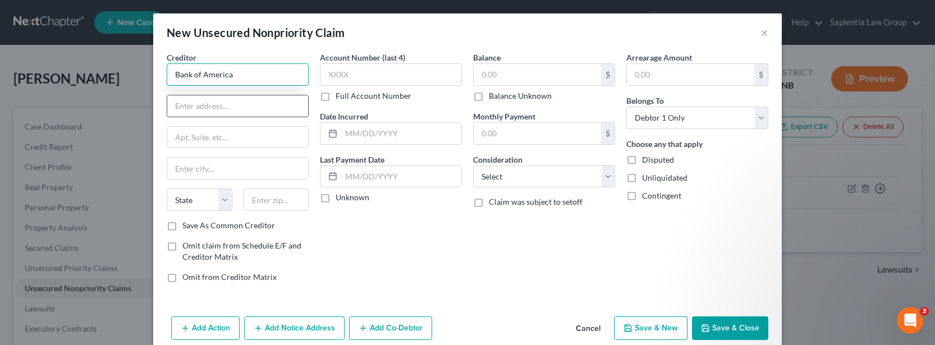
type input "Bank of America"
click at [217, 105] on input "text" at bounding box center [237, 105] width 141 height 21
paste input "[STREET_ADDRESS][PERSON_NAME]"
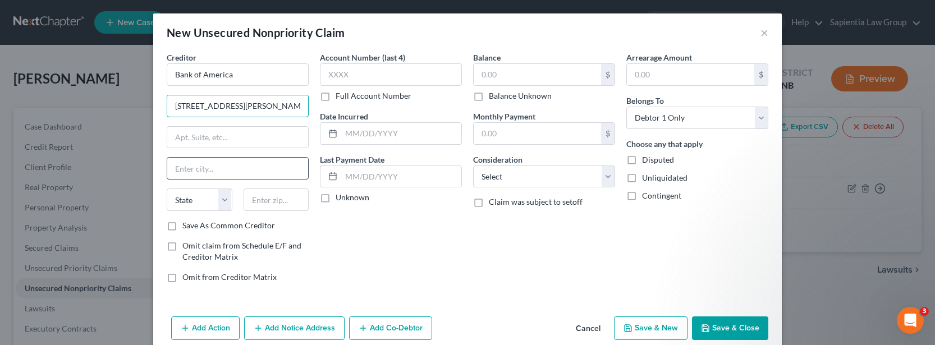
type input "[STREET_ADDRESS][PERSON_NAME]"
click at [200, 170] on input "text" at bounding box center [237, 168] width 141 height 21
type input "Charlotte"
click at [209, 200] on select "State [US_STATE] AK AR AZ CA CO CT DE DC [GEOGRAPHIC_DATA] [GEOGRAPHIC_DATA] GU…" at bounding box center [200, 200] width 66 height 22
click at [167, 189] on select "State [US_STATE] AK AR AZ CA CO CT DE DC [GEOGRAPHIC_DATA] [GEOGRAPHIC_DATA] GU…" at bounding box center [200, 200] width 66 height 22
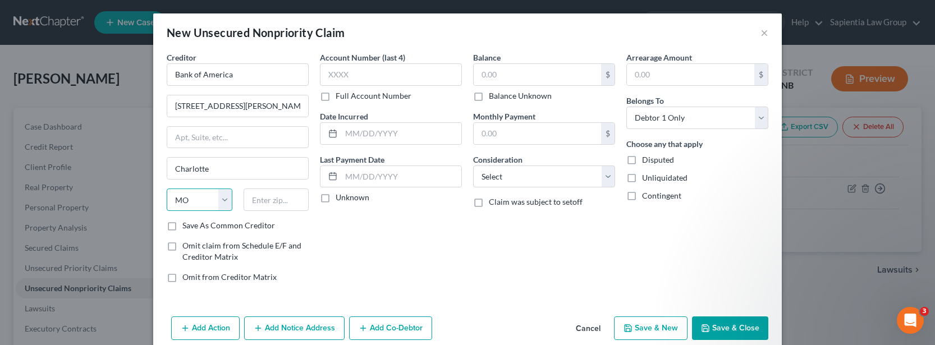
click at [226, 201] on select "State [US_STATE] AK AR AZ CA CO CT DE DC [GEOGRAPHIC_DATA] [GEOGRAPHIC_DATA] GU…" at bounding box center [200, 200] width 66 height 22
select select "28"
click at [167, 189] on select "State [US_STATE] AK AR AZ CA CO CT DE DC [GEOGRAPHIC_DATA] [GEOGRAPHIC_DATA] GU…" at bounding box center [200, 200] width 66 height 22
click at [272, 206] on input "text" at bounding box center [277, 200] width 66 height 22
paste input "[STREET_ADDRESS][PERSON_NAME]"
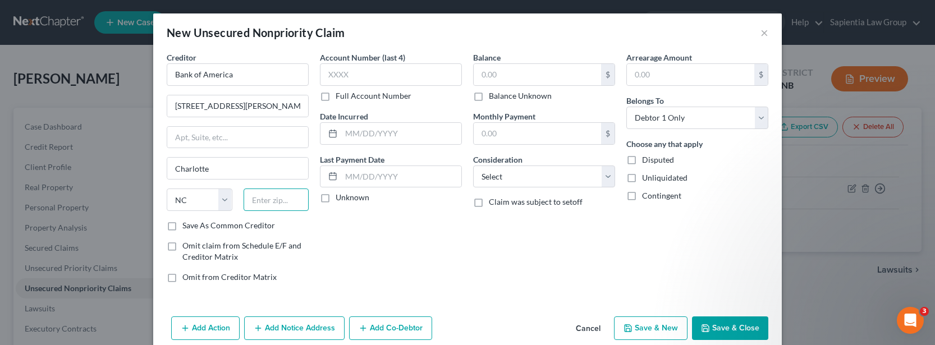
type input "[STREET_ADDRESS][PERSON_NAME]"
click at [264, 197] on input "[STREET_ADDRESS][PERSON_NAME]" at bounding box center [277, 200] width 66 height 22
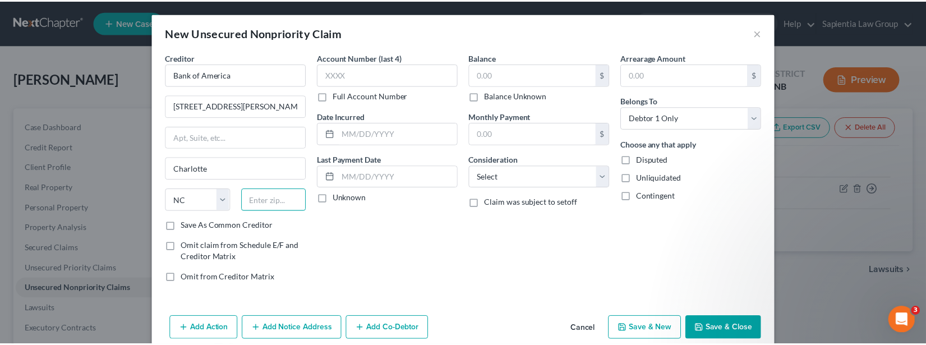
scroll to position [0, 0]
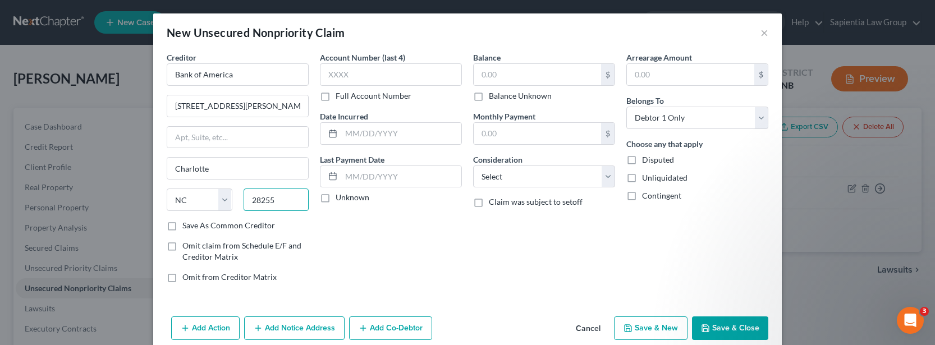
type input "28255"
click at [299, 236] on div "Creditor * Bank of America [STREET_ADDRESS][PERSON_NAME] [GEOGRAPHIC_DATA] [US_…" at bounding box center [237, 172] width 153 height 240
click at [490, 76] on input "text" at bounding box center [537, 74] width 127 height 21
click at [233, 135] on input "text" at bounding box center [237, 137] width 141 height 21
type input "P"
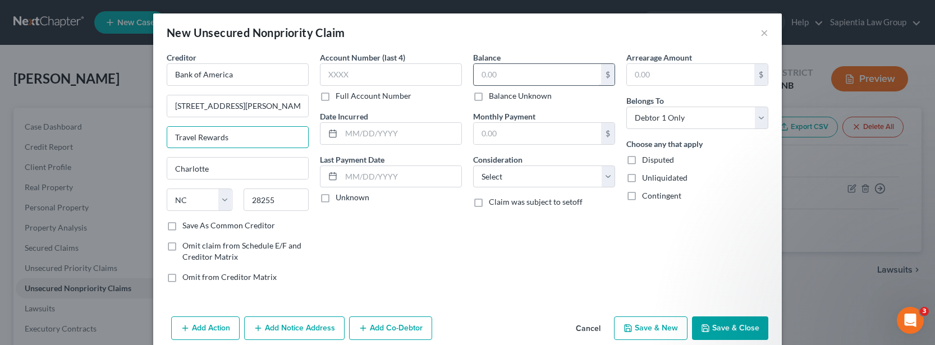
type input "Travel Rewards"
click at [507, 80] on input "text" at bounding box center [537, 74] width 127 height 21
type input "17,319.62"
click at [721, 329] on button "Save & Close" at bounding box center [730, 328] width 76 height 24
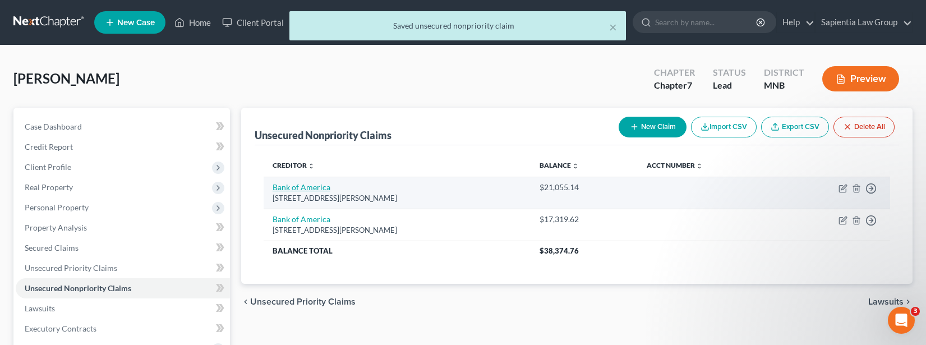
click at [305, 191] on link "Bank of America" at bounding box center [302, 187] width 58 height 10
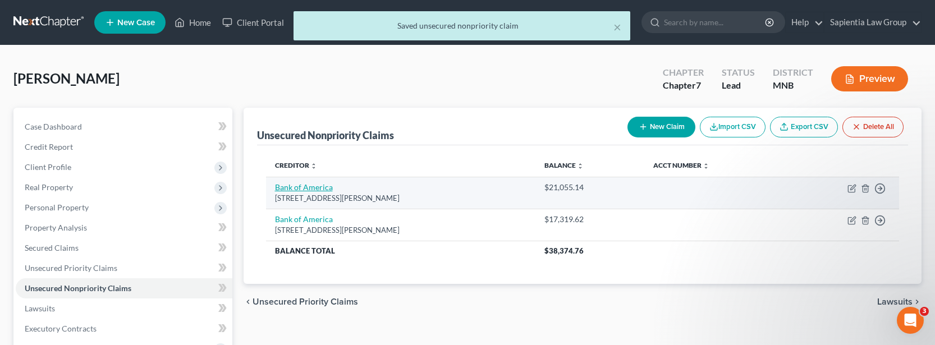
select select "28"
select select "2"
select select "0"
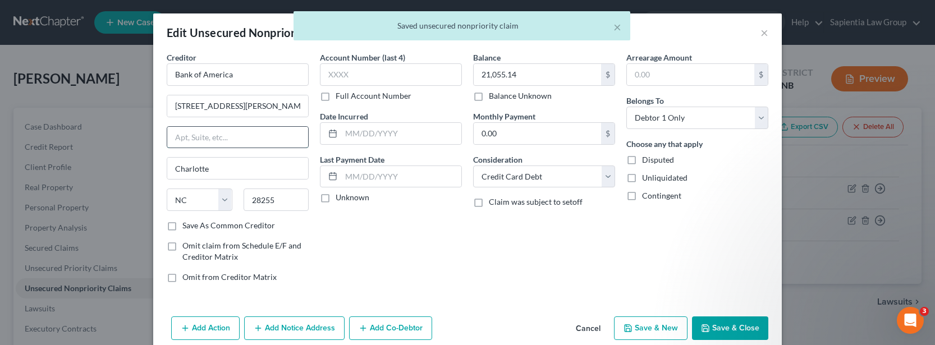
click at [244, 137] on input "text" at bounding box center [237, 137] width 141 height 21
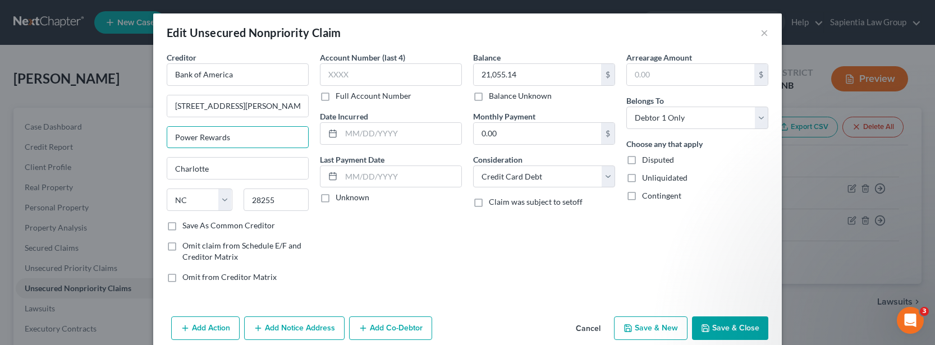
type input "Power Rewards"
click at [737, 324] on button "Save & Close" at bounding box center [730, 328] width 76 height 24
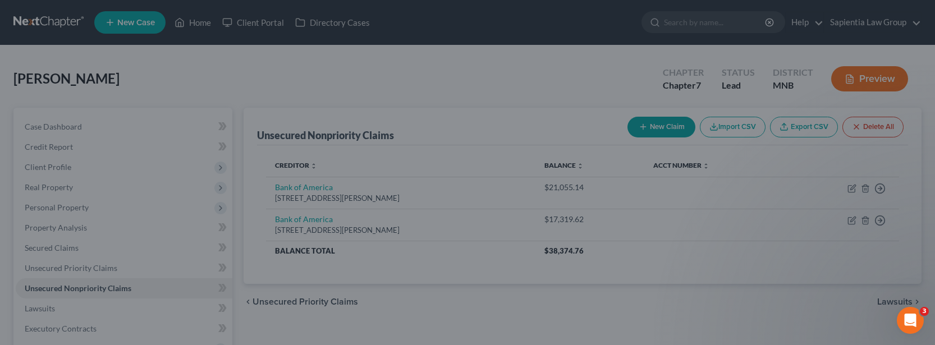
type input "0"
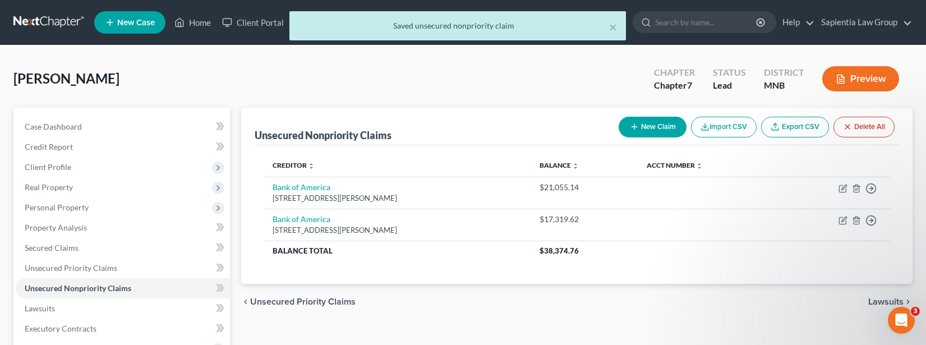
click at [652, 126] on button "New Claim" at bounding box center [653, 127] width 68 height 21
select select "0"
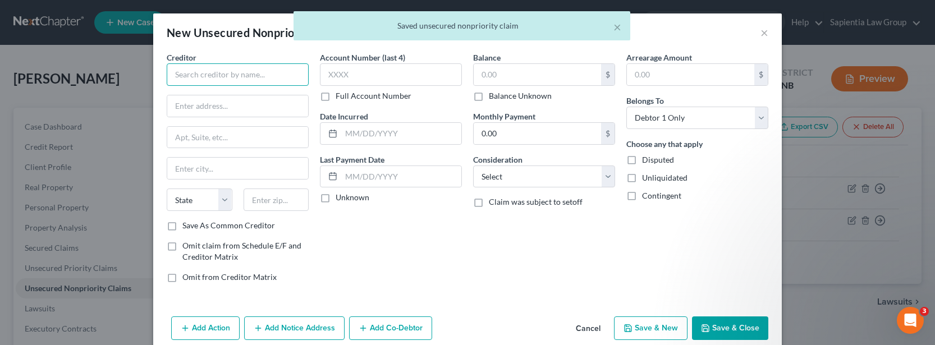
click at [215, 74] on input "text" at bounding box center [238, 74] width 142 height 22
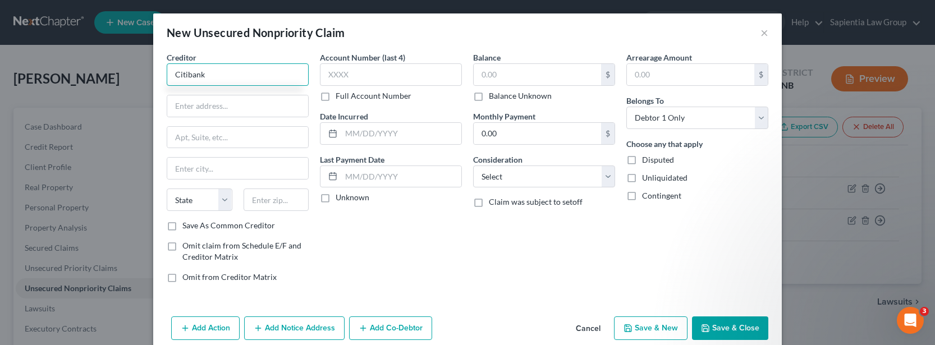
click at [209, 71] on input "Citibank" at bounding box center [238, 74] width 142 height 22
type input "Citibank"
click at [199, 107] on input "text" at bounding box center [237, 105] width 141 height 21
paste input "[STREET_ADDRESS]"
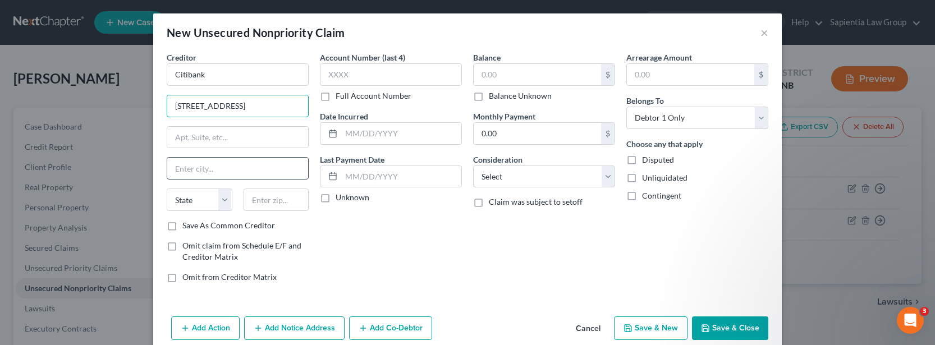
type input "[STREET_ADDRESS]"
click at [192, 162] on input "text" at bounding box center [237, 168] width 141 height 21
type input "[US_STATE]"
click at [181, 199] on select "State [US_STATE] AK AR AZ CA CO CT DE DC [GEOGRAPHIC_DATA] [GEOGRAPHIC_DATA] GU…" at bounding box center [200, 200] width 66 height 22
select select "35"
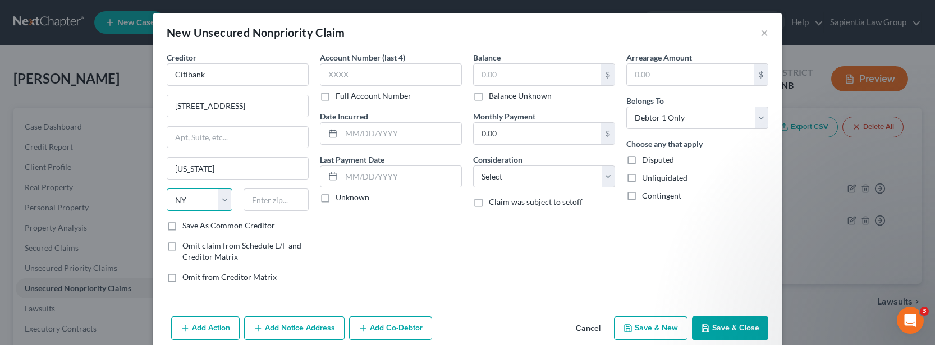
click at [167, 189] on select "State [US_STATE] AK AR AZ CA CO CT DE DC [GEOGRAPHIC_DATA] [GEOGRAPHIC_DATA] GU…" at bounding box center [200, 200] width 66 height 22
click at [265, 211] on div "State [US_STATE] AK AR AZ CA CO CT DE DC [GEOGRAPHIC_DATA] [GEOGRAPHIC_DATA] GU…" at bounding box center [237, 204] width 153 height 31
click at [265, 204] on input "text" at bounding box center [277, 200] width 66 height 22
type input "10013"
click at [484, 246] on div "Balance $ Balance Unknown Balance Undetermined $ Balance Unknown Monthly Paymen…" at bounding box center [543, 172] width 153 height 240
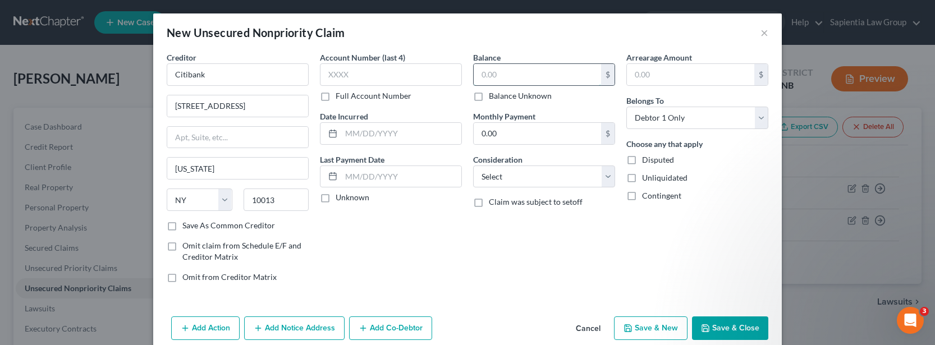
click at [497, 66] on input "text" at bounding box center [537, 74] width 127 height 21
type input "18,709.25"
click at [597, 181] on select "Select Cable / Satellite Services Collection Agency Credit Card Debt Debt Couns…" at bounding box center [544, 177] width 142 height 22
select select "2"
click at [473, 166] on select "Select Cable / Satellite Services Collection Agency Credit Card Debt Debt Couns…" at bounding box center [544, 177] width 142 height 22
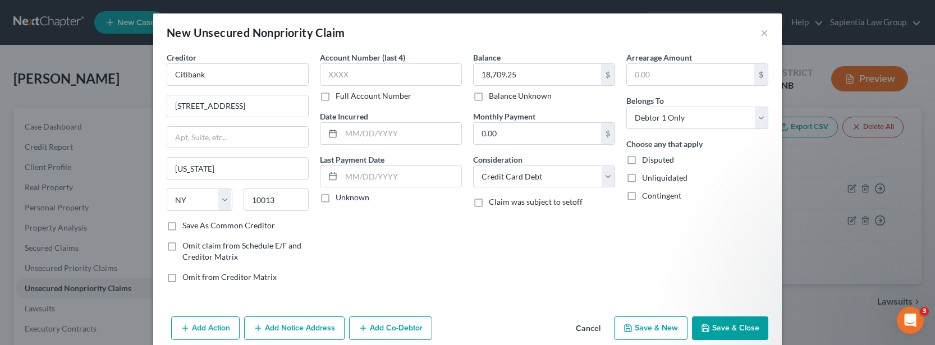
click at [729, 331] on button "Save & Close" at bounding box center [730, 328] width 76 height 24
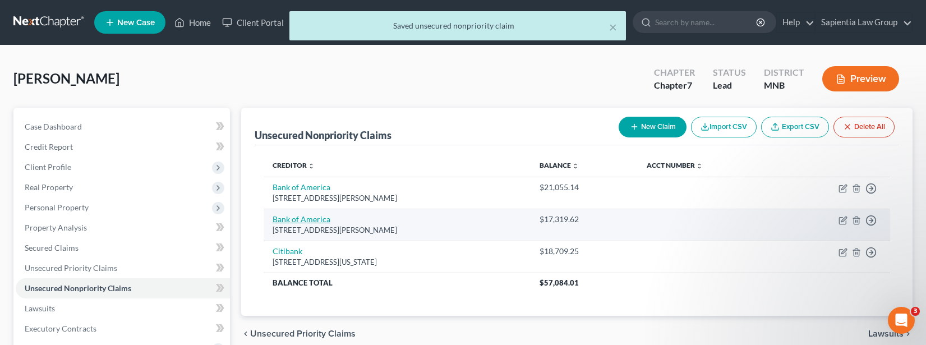
click at [286, 221] on link "Bank of America" at bounding box center [302, 219] width 58 height 10
select select "28"
select select "0"
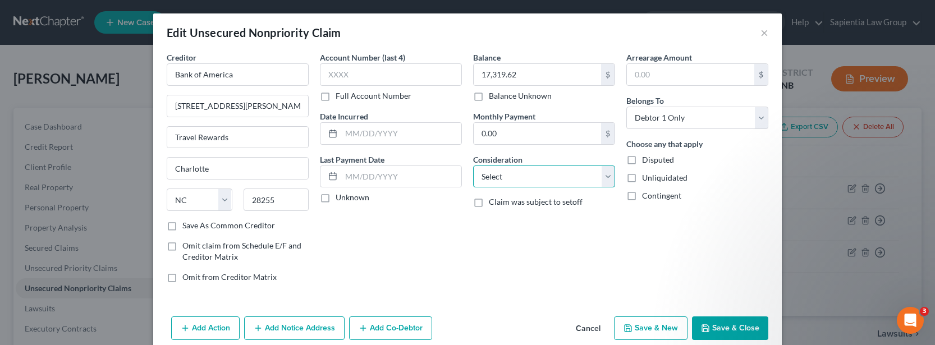
click at [524, 176] on select "Select Cable / Satellite Services Collection Agency Credit Card Debt Debt Couns…" at bounding box center [544, 177] width 142 height 22
select select "2"
click at [473, 166] on select "Select Cable / Satellite Services Collection Agency Credit Card Debt Debt Couns…" at bounding box center [544, 177] width 142 height 22
click at [714, 331] on button "Save & Close" at bounding box center [730, 328] width 76 height 24
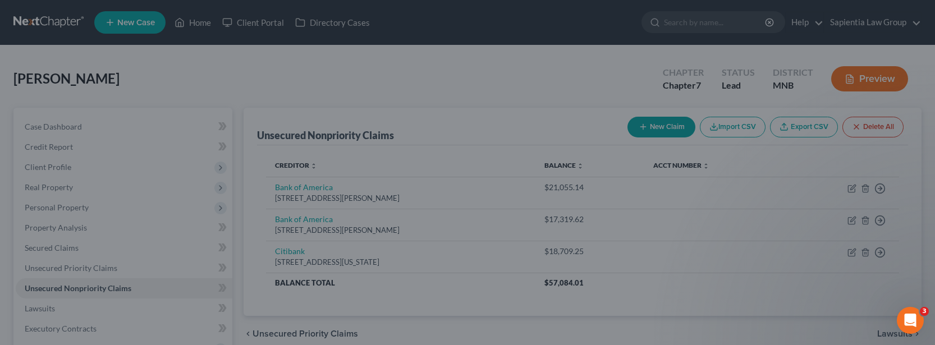
type input "0"
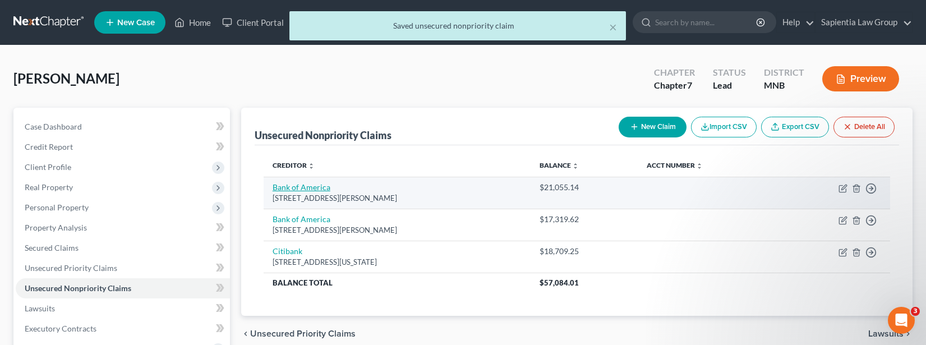
click at [318, 191] on link "Bank of America" at bounding box center [302, 187] width 58 height 10
select select "28"
select select "2"
select select "0"
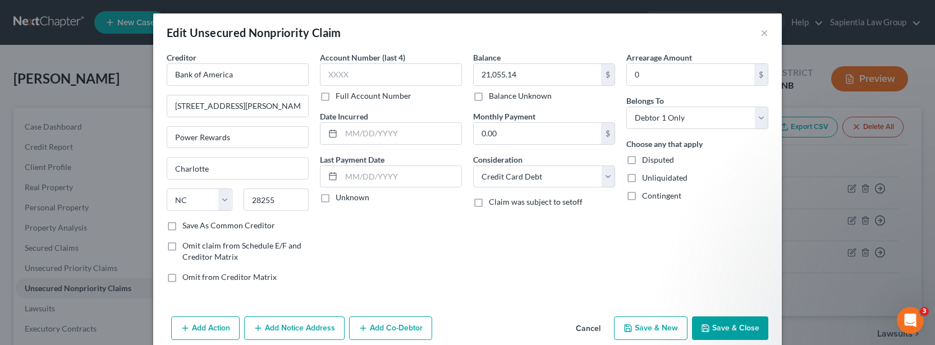
click at [716, 332] on button "Save & Close" at bounding box center [730, 328] width 76 height 24
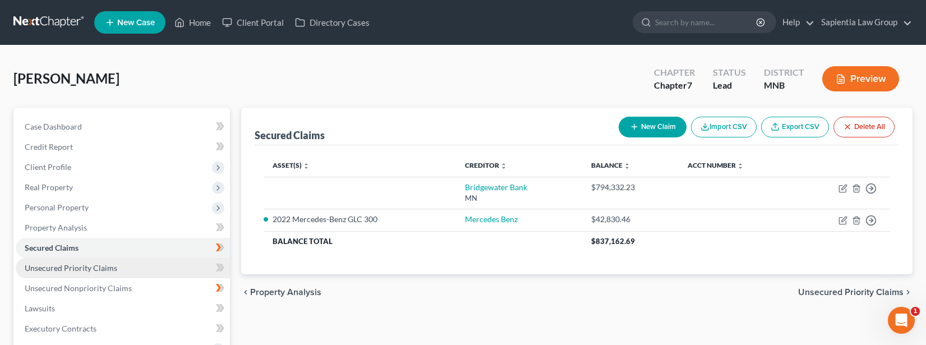
click at [89, 269] on span "Unsecured Priority Claims" at bounding box center [71, 268] width 93 height 10
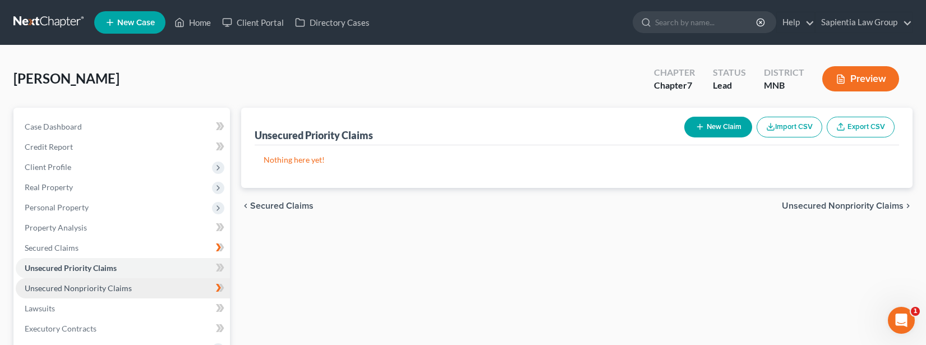
click at [91, 285] on span "Unsecured Nonpriority Claims" at bounding box center [78, 288] width 107 height 10
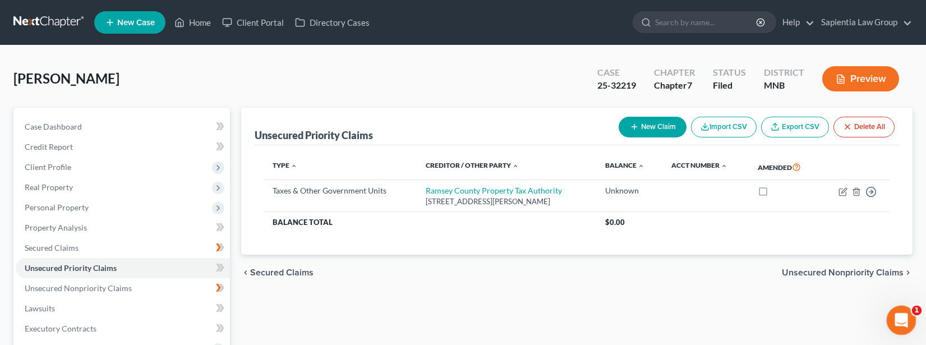
click at [908, 328] on div "Open Intercom Messenger" at bounding box center [900, 318] width 37 height 37
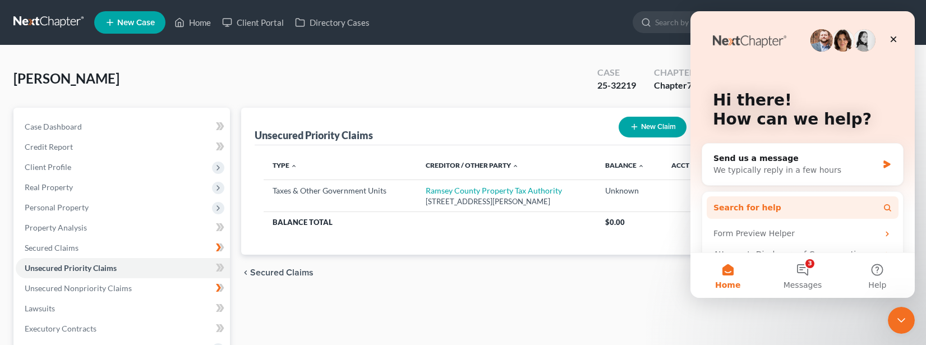
click at [758, 208] on span "Search for help" at bounding box center [748, 208] width 68 height 12
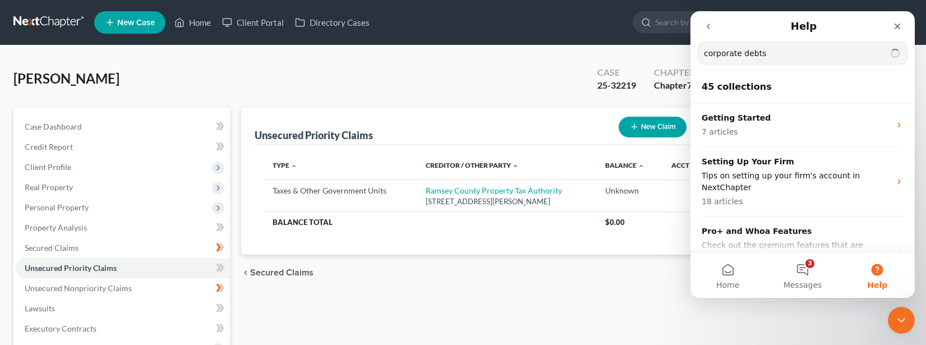
type input "corporate debts"
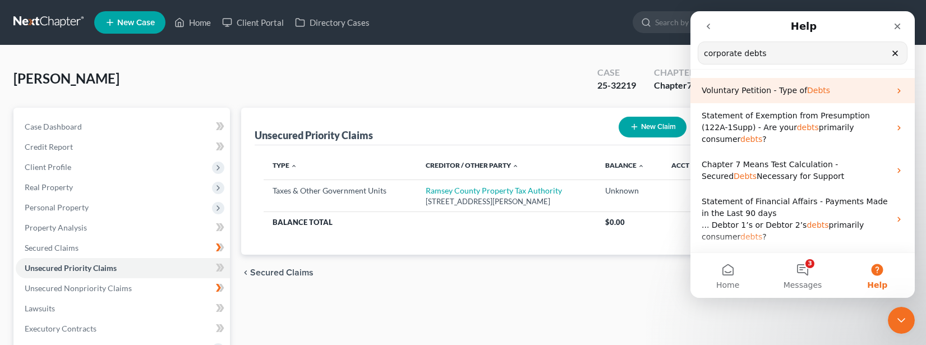
click at [755, 95] on span "Voluntary Petition - Type of" at bounding box center [754, 90] width 105 height 9
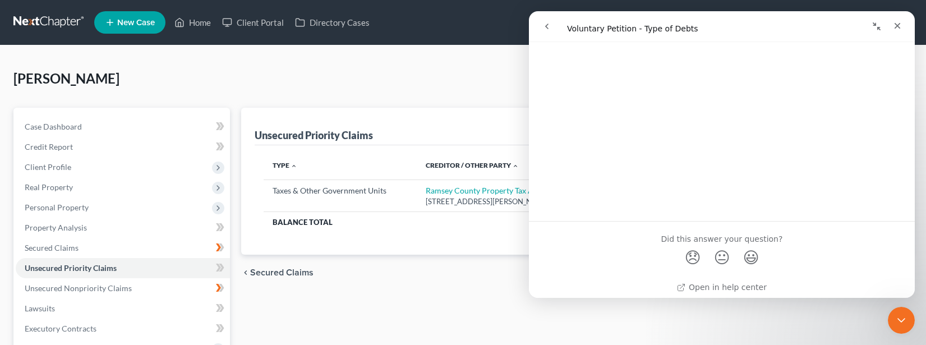
scroll to position [169, 0]
click at [689, 254] on span "😞" at bounding box center [693, 251] width 22 height 30
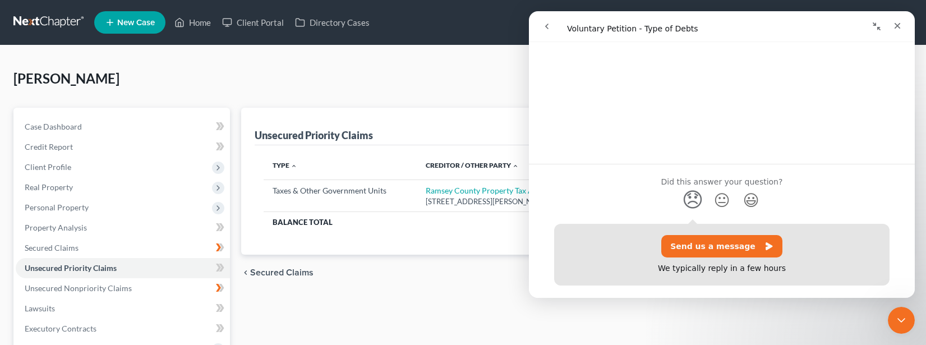
scroll to position [247, 0]
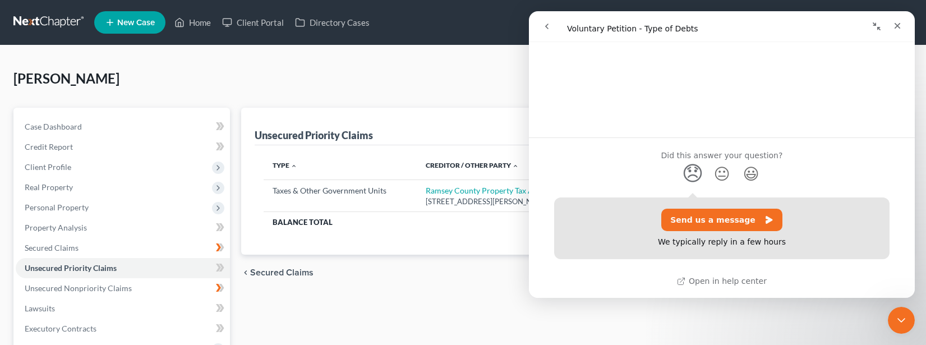
click at [544, 24] on icon "go back" at bounding box center [547, 26] width 9 height 9
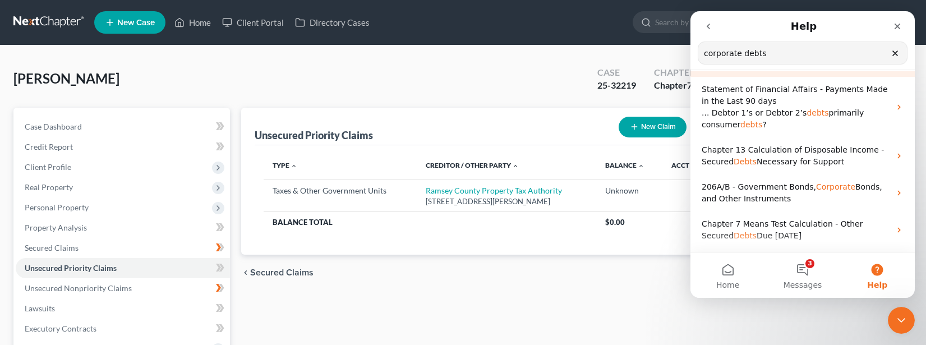
scroll to position [168, 0]
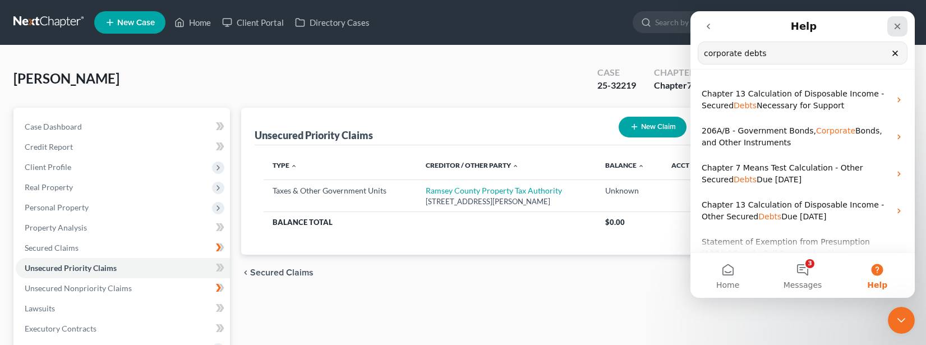
click at [895, 30] on icon "Close" at bounding box center [897, 26] width 9 height 9
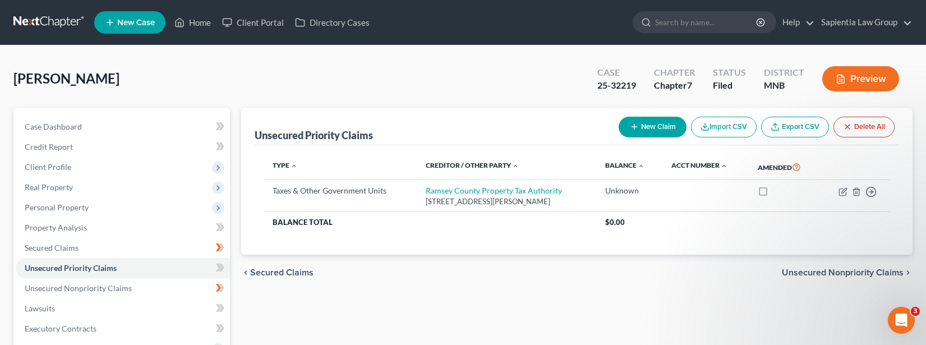
scroll to position [0, 0]
click at [90, 329] on span "Executory Contracts" at bounding box center [61, 329] width 72 height 10
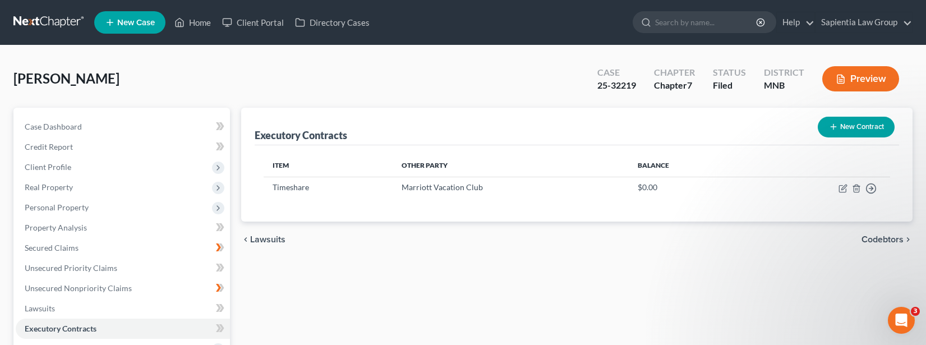
click at [859, 131] on button "New Contract" at bounding box center [856, 127] width 77 height 21
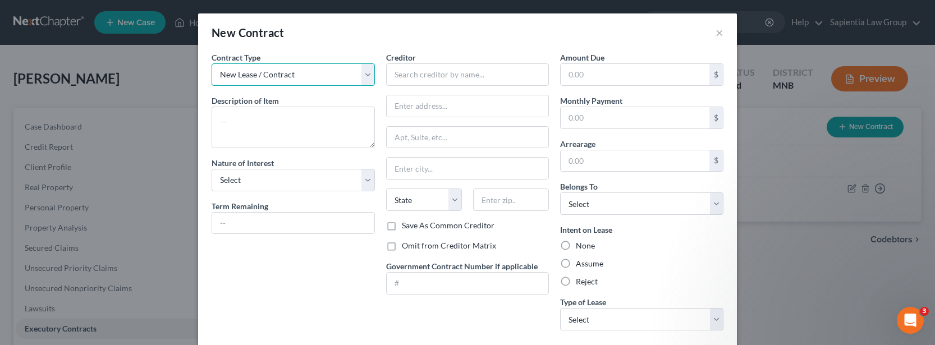
click at [363, 78] on select "New Lease / Contract New Timeshare" at bounding box center [293, 74] width 163 height 22
click at [718, 31] on button "×" at bounding box center [719, 32] width 8 height 13
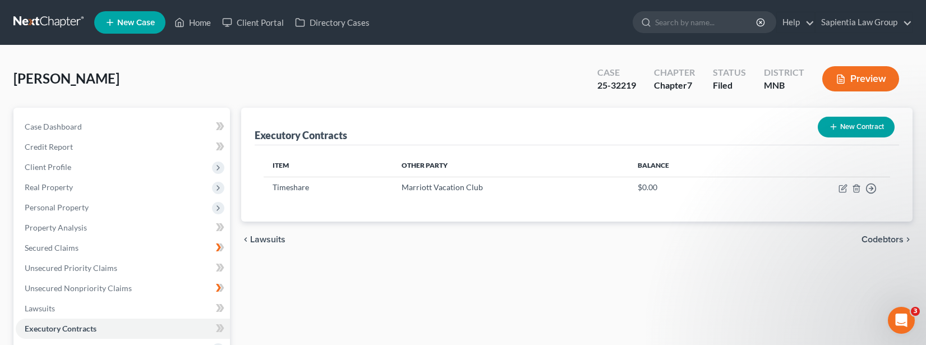
click at [763, 290] on div "Executory Contracts New Contract Item Other Party Balance Timeshare Marriott Va…" at bounding box center [577, 331] width 683 height 446
